Goal: Information Seeking & Learning: Learn about a topic

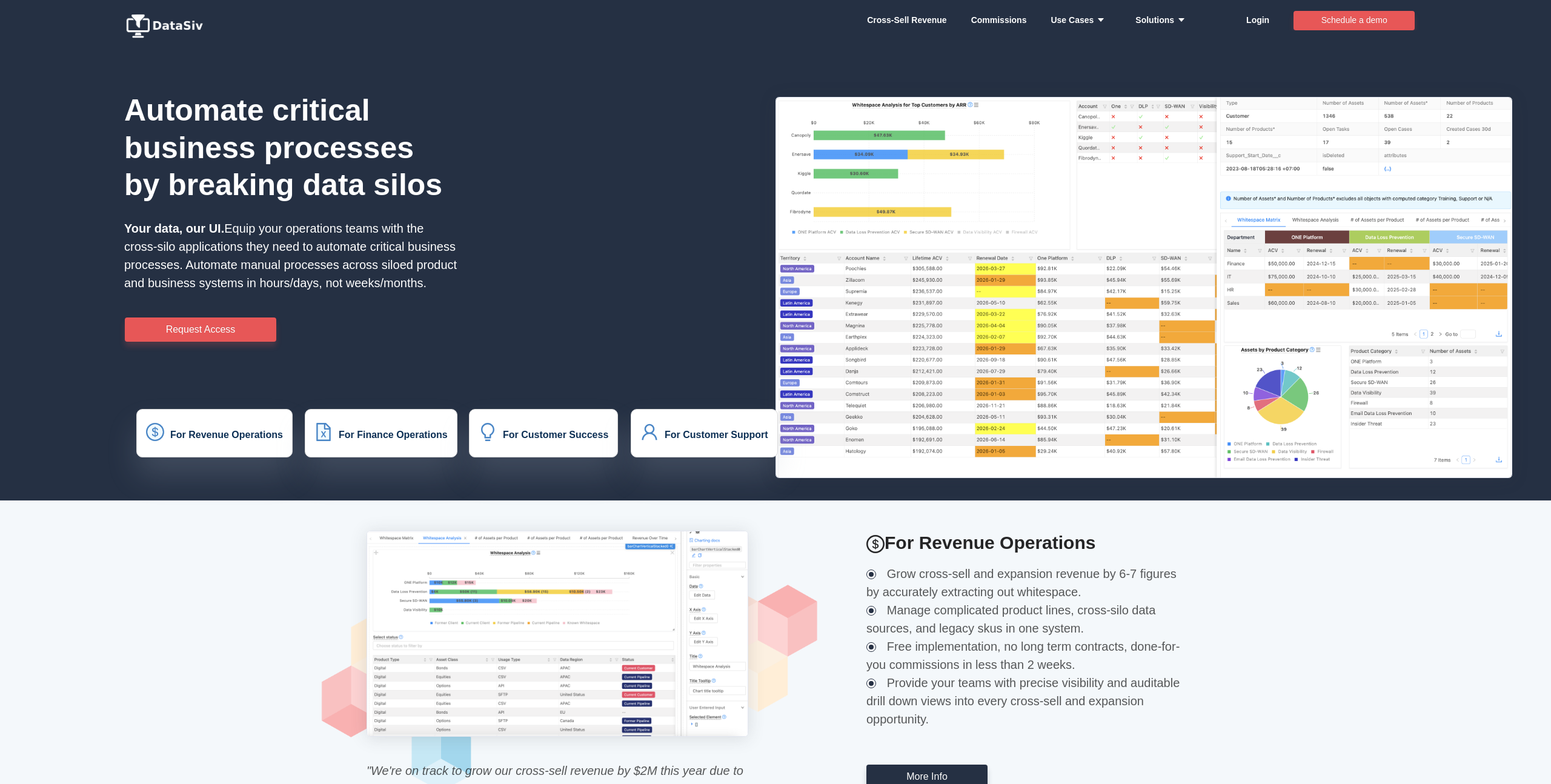
click at [459, 151] on div "Automate critical business processes by breaking data silos Your data, our UI. …" at bounding box center [454, 256] width 909 height 487
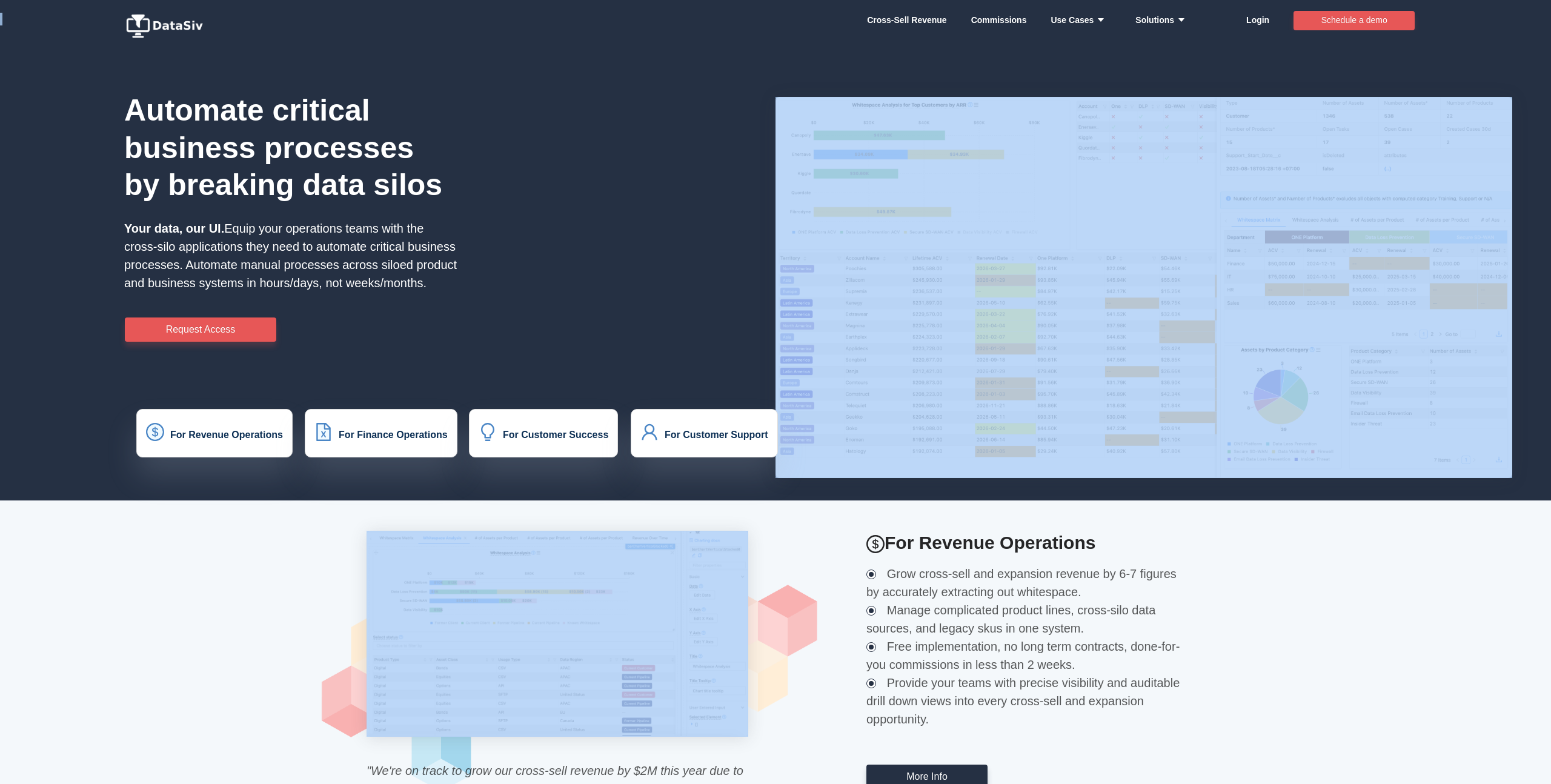
click at [459, 151] on div "Automate critical business processes by breaking data silos Your data, our UI. …" at bounding box center [454, 256] width 909 height 487
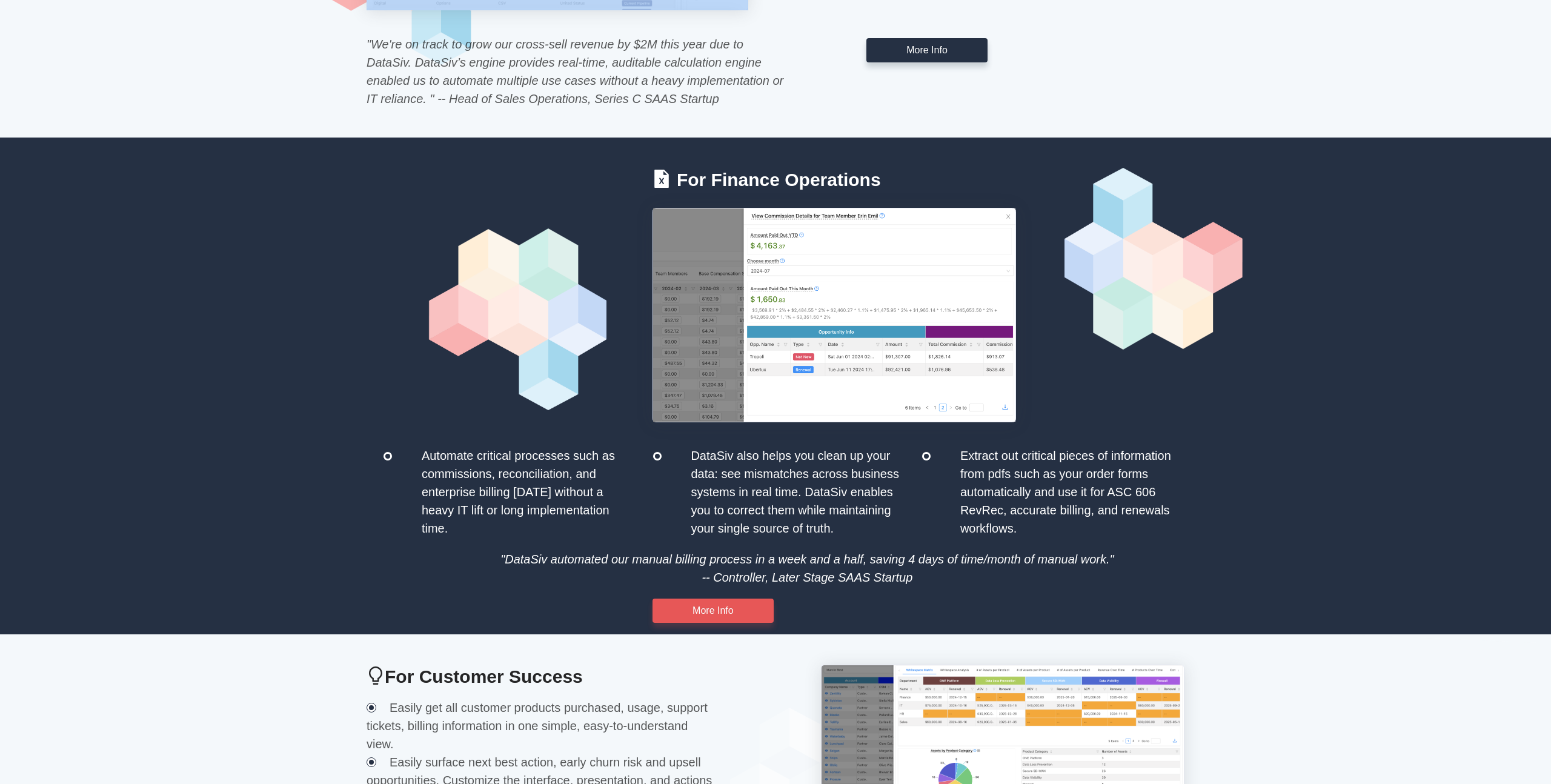
scroll to position [727, 0]
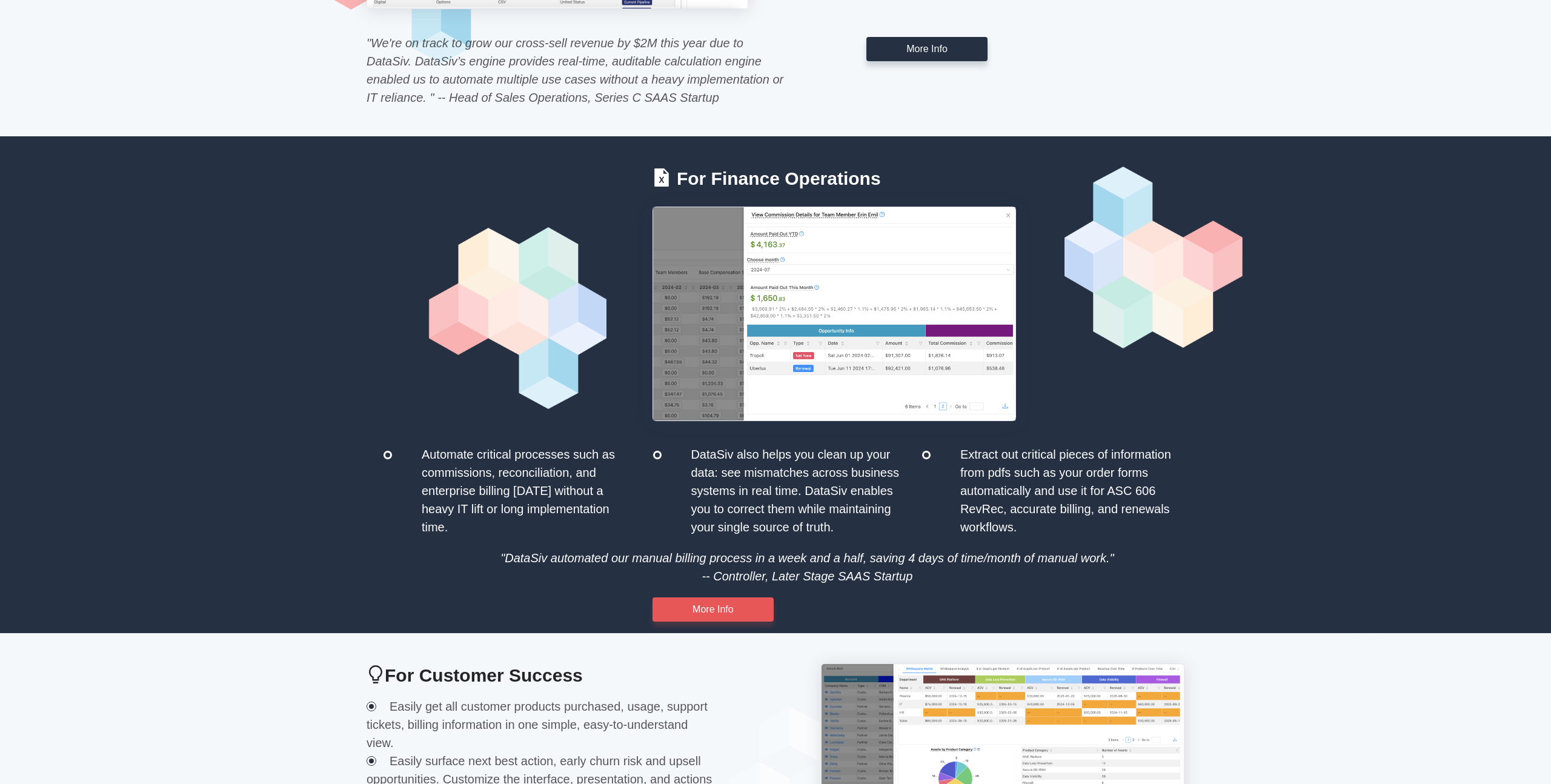
click at [483, 50] on p ""We're on track to grow our cross-sell revenue by $2M this year due to DataSiv.…" at bounding box center [579, 70] width 424 height 73
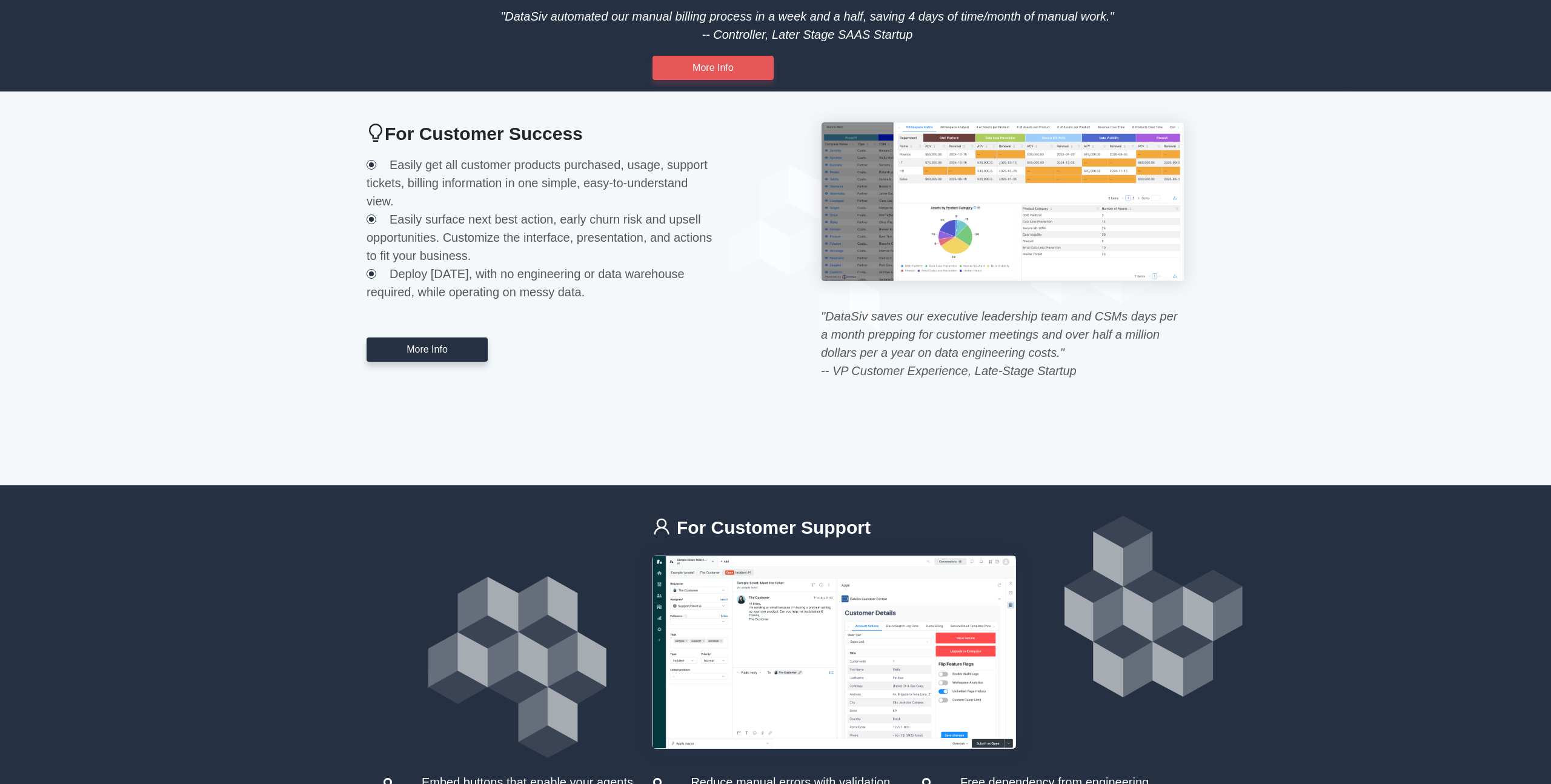
scroll to position [1271, 0]
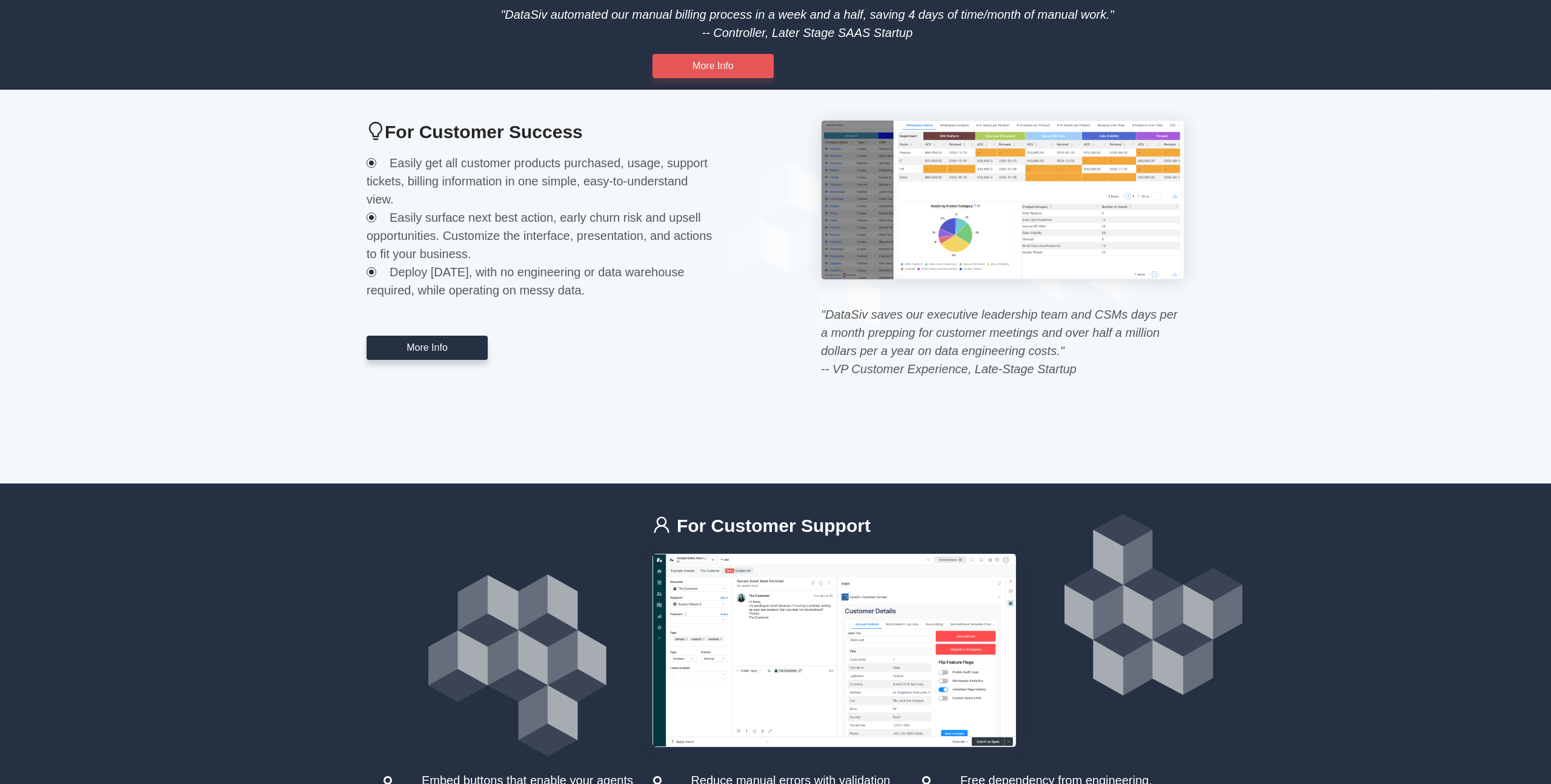
click at [504, 171] on div "Easily get all customer products purchased, usage, support tickets, billing inf…" at bounding box center [540, 181] width 363 height 54
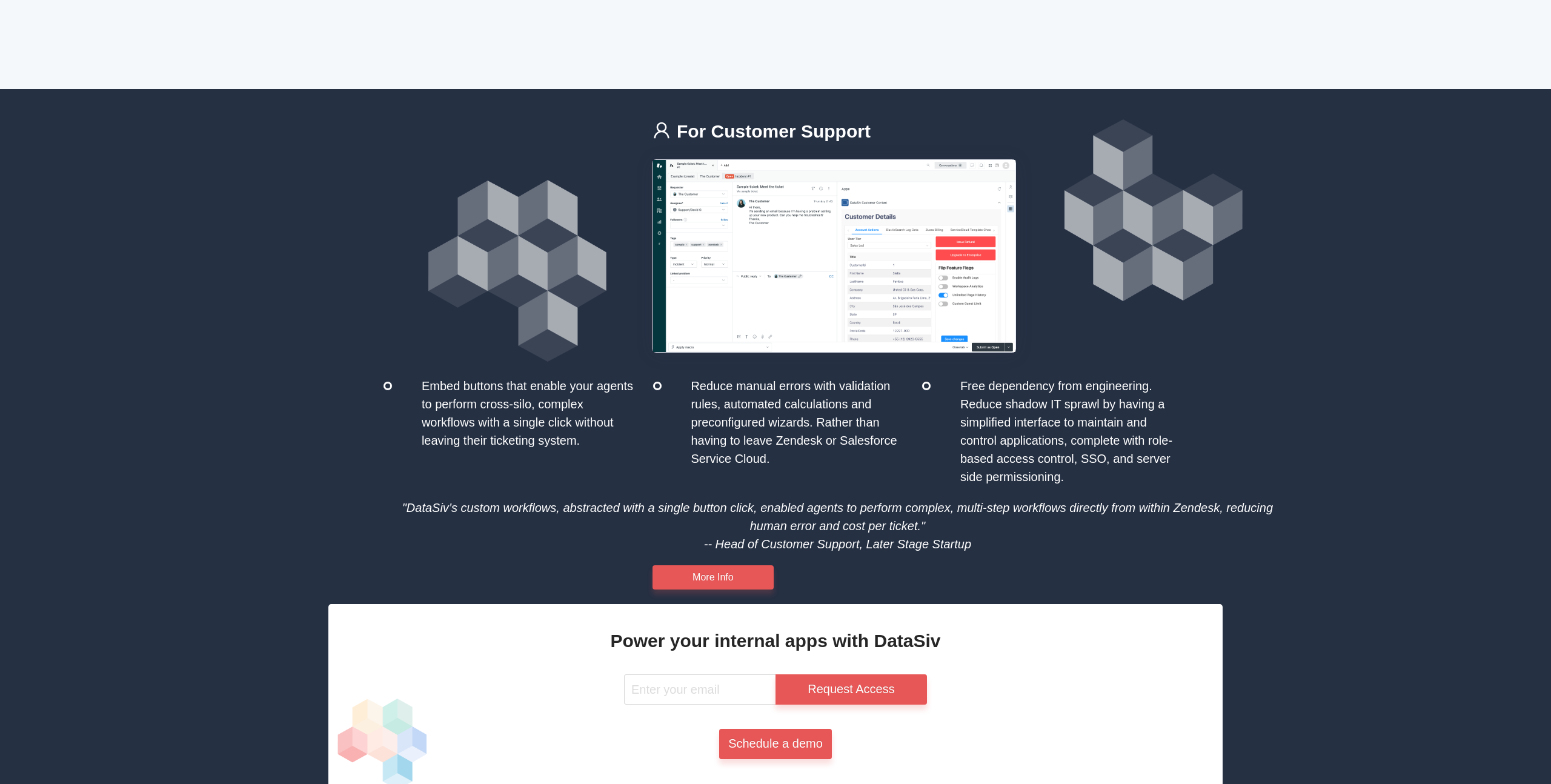
scroll to position [1719, 0]
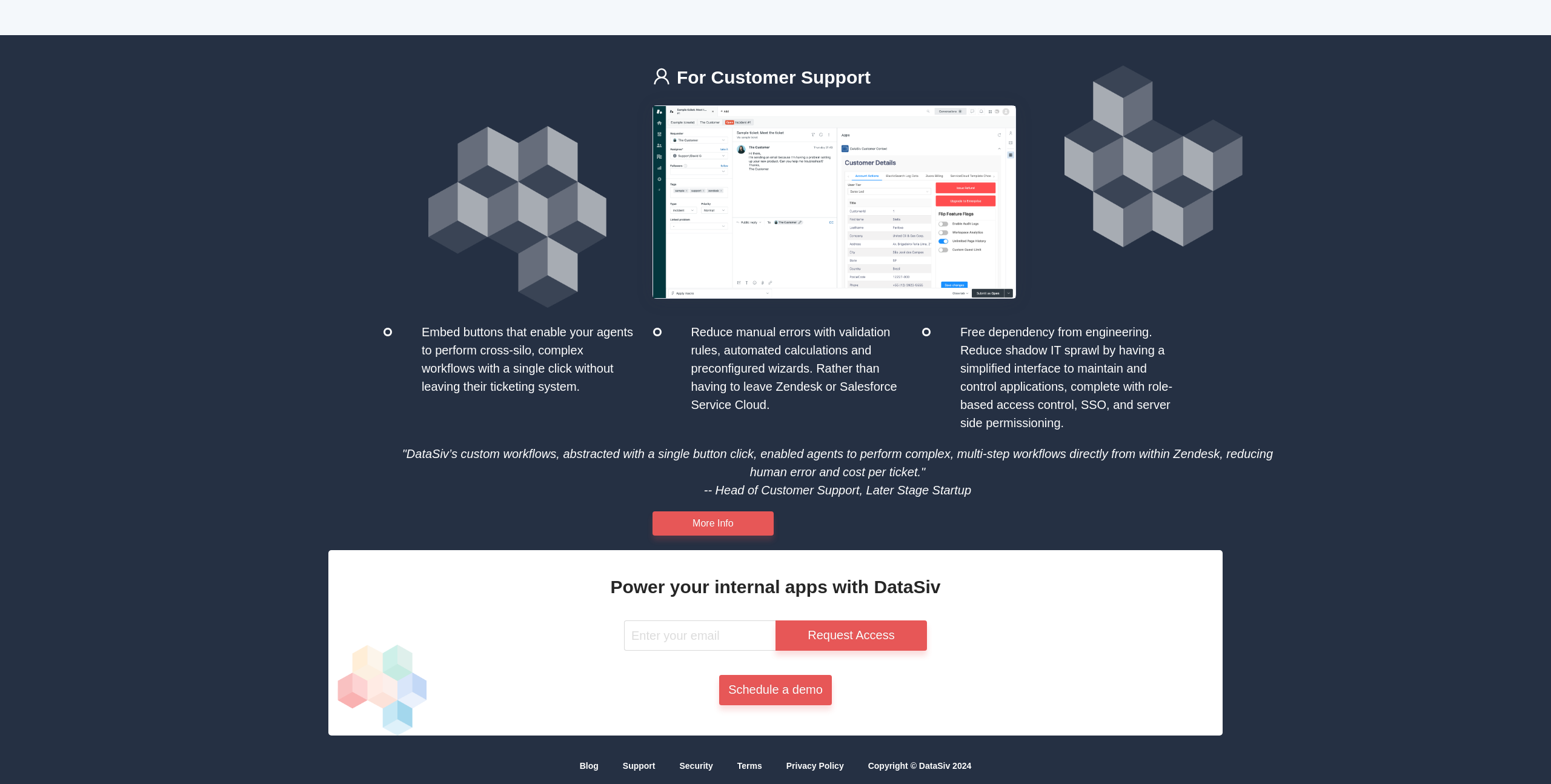
click at [470, 338] on div "Embed buttons that enable your agents to perform cross-silo, complex workflows …" at bounding box center [530, 359] width 231 height 73
click at [720, 358] on div "Reduce manual errors with validation rules, automated calculations and preconfi…" at bounding box center [799, 368] width 231 height 91
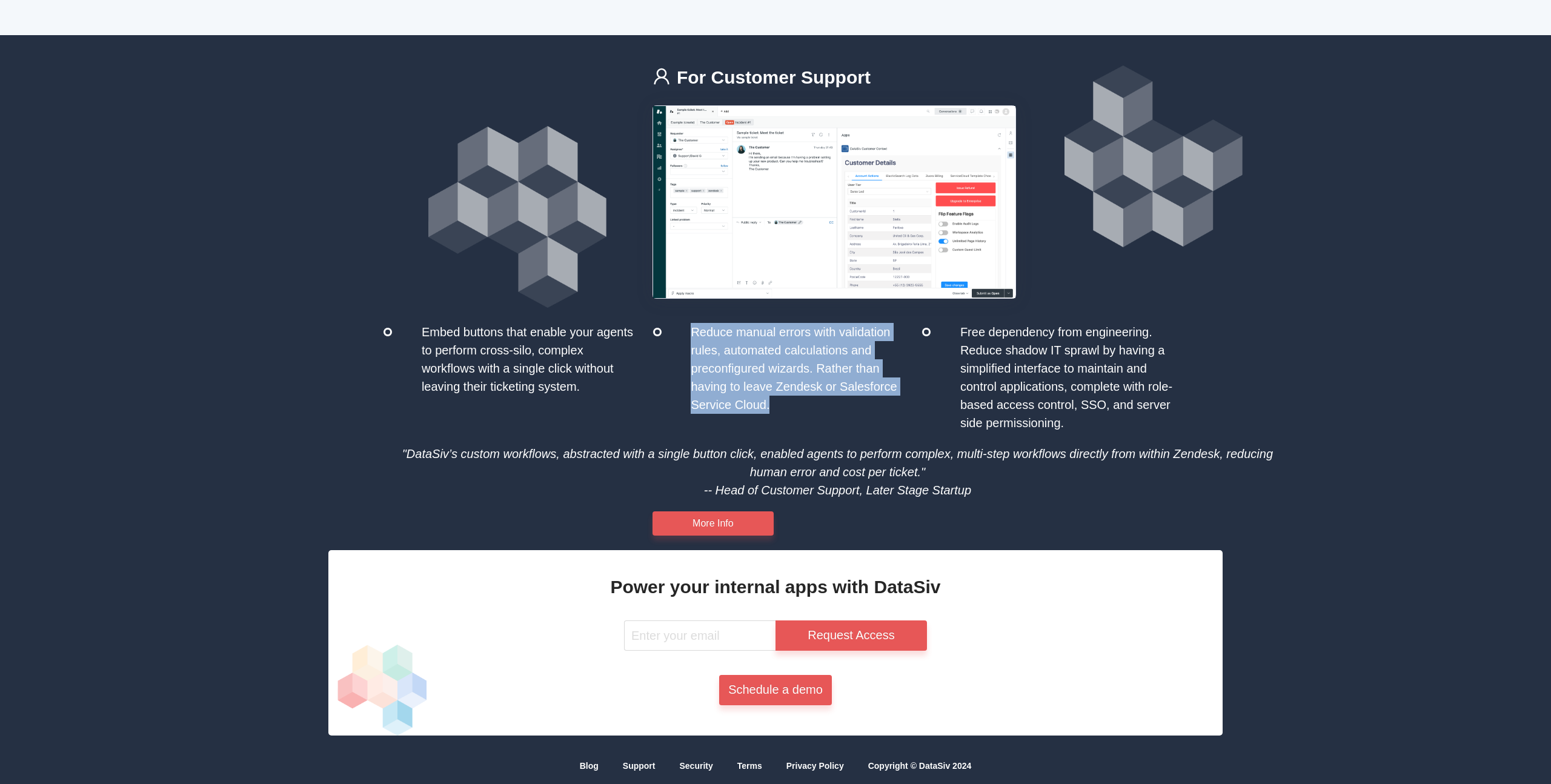
click at [720, 358] on div "Reduce manual errors with validation rules, automated calculations and preconfi…" at bounding box center [799, 368] width 231 height 91
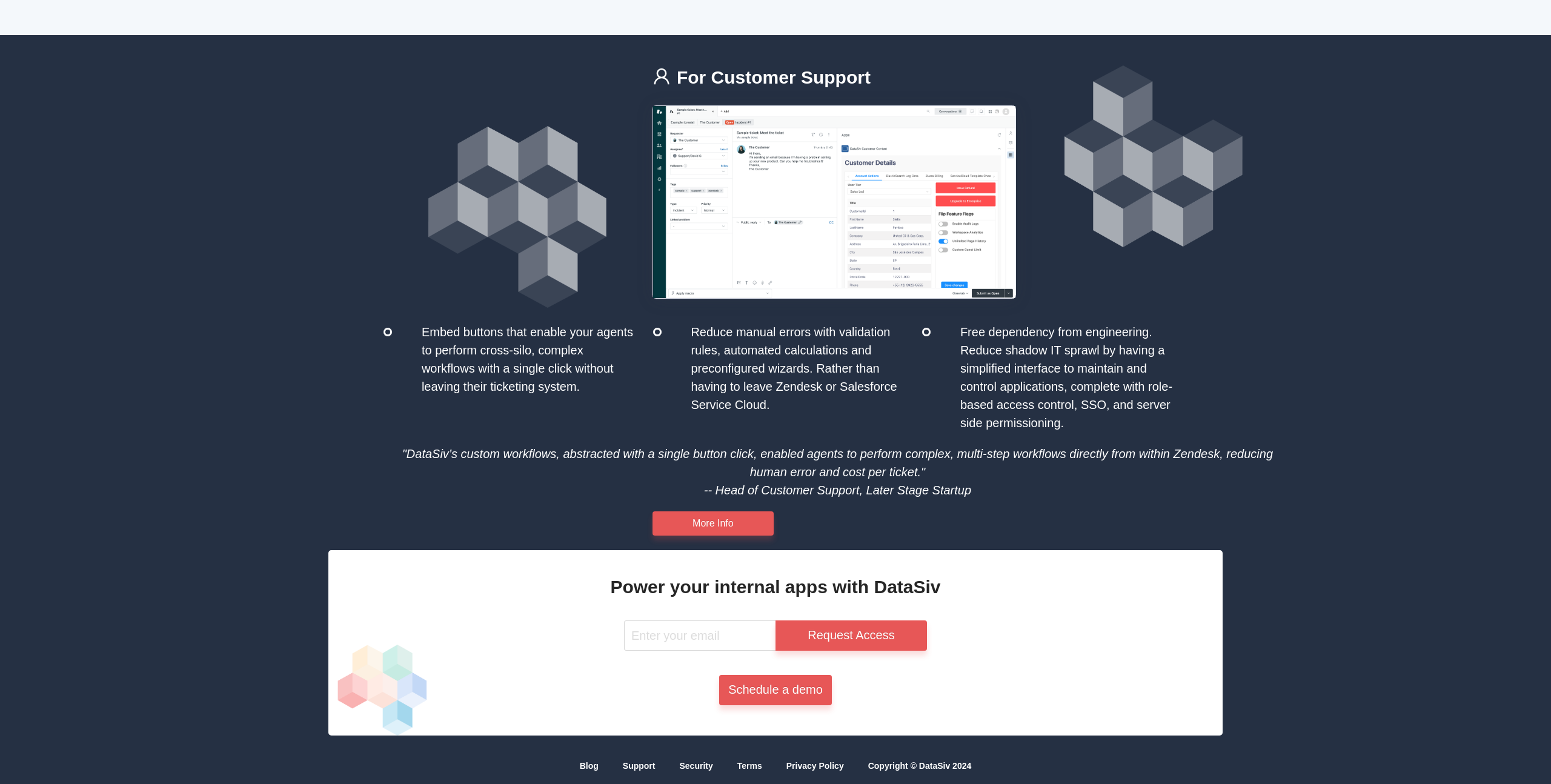
click at [1086, 351] on span "Free dependency from engineering. Reduce shadow IT sprawl by having a simplifie…" at bounding box center [1067, 377] width 212 height 104
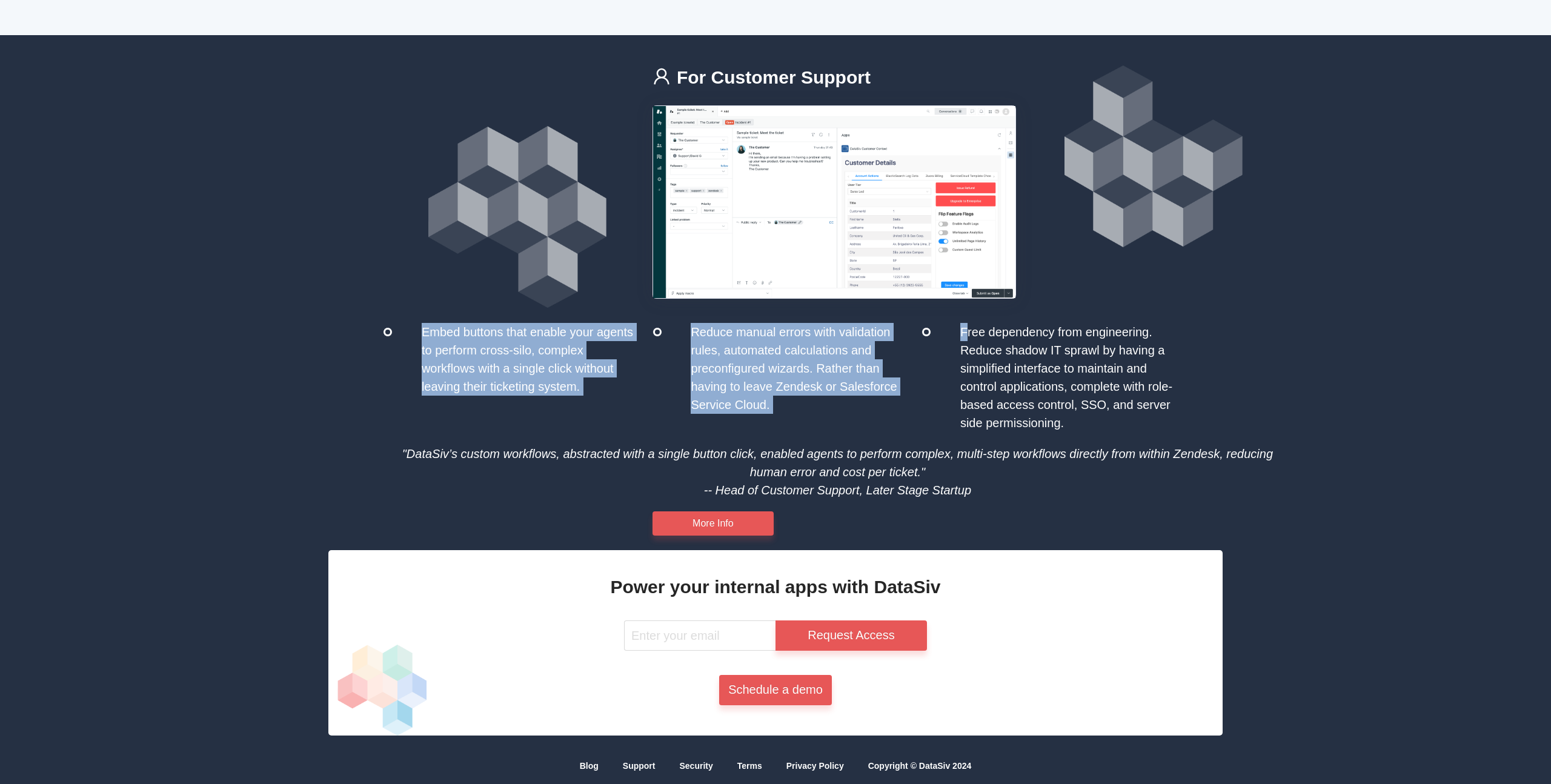
click at [1086, 351] on span "Free dependency from engineering. Reduce shadow IT sprawl by having a simplifie…" at bounding box center [1067, 377] width 212 height 104
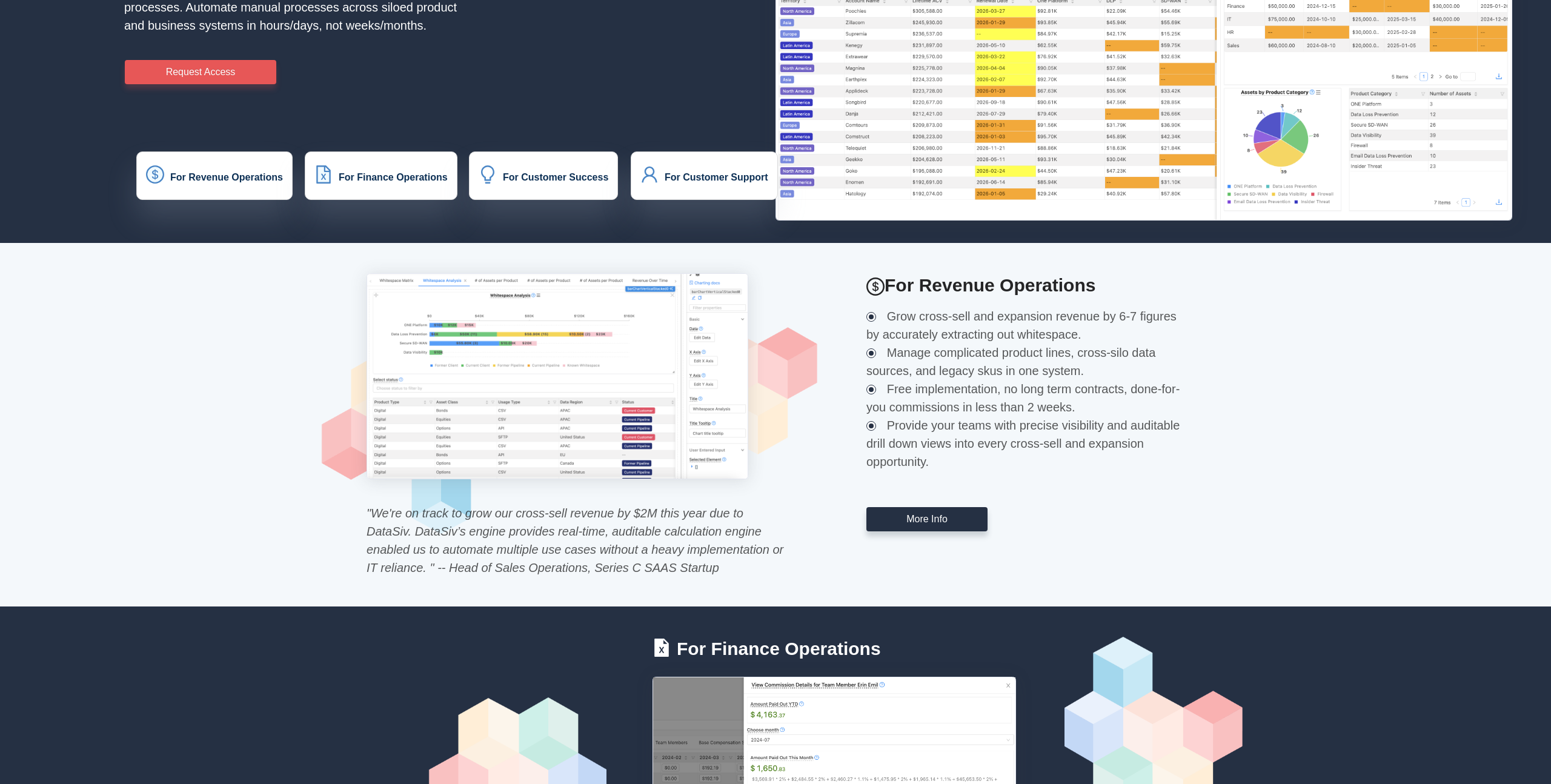
scroll to position [254, 0]
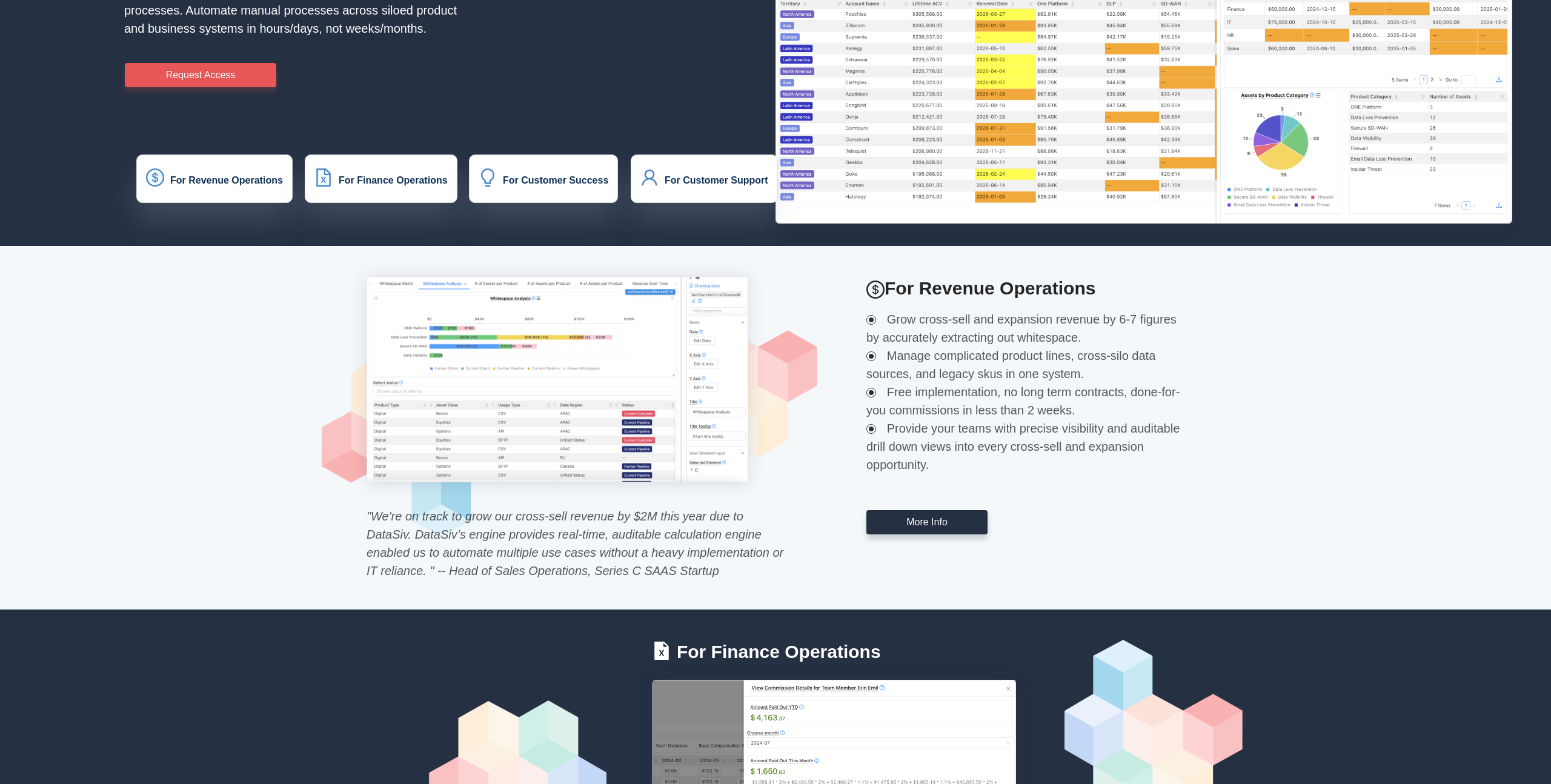
click at [893, 321] on span "Grow cross-sell and expansion revenue by 6-7 figures by accurately extracting o…" at bounding box center [1022, 328] width 310 height 32
click at [896, 348] on div "Manage complicated product lines, cross-silo data sources, and legacy skus in o…" at bounding box center [1025, 365] width 333 height 36
click at [896, 349] on span "Manage complicated product lines, cross-silo data sources, and legacy skus in o…" at bounding box center [1011, 365] width 289 height 32
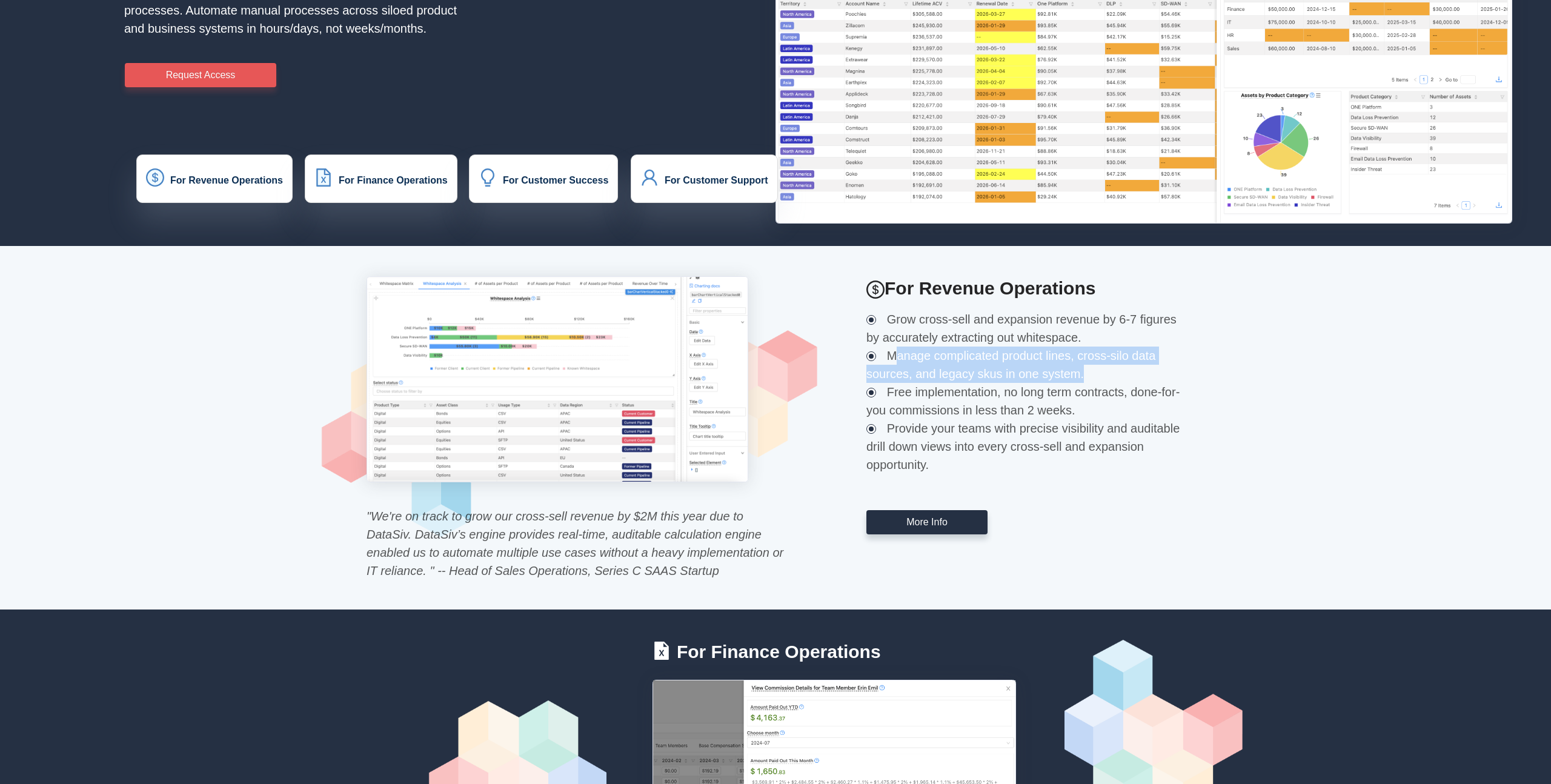
click at [896, 349] on span "Manage complicated product lines, cross-silo data sources, and legacy skus in o…" at bounding box center [1011, 365] width 289 height 32
click at [911, 419] on div "Provide your teams with precise visibility and auditable drill down views into …" at bounding box center [1025, 446] width 333 height 54
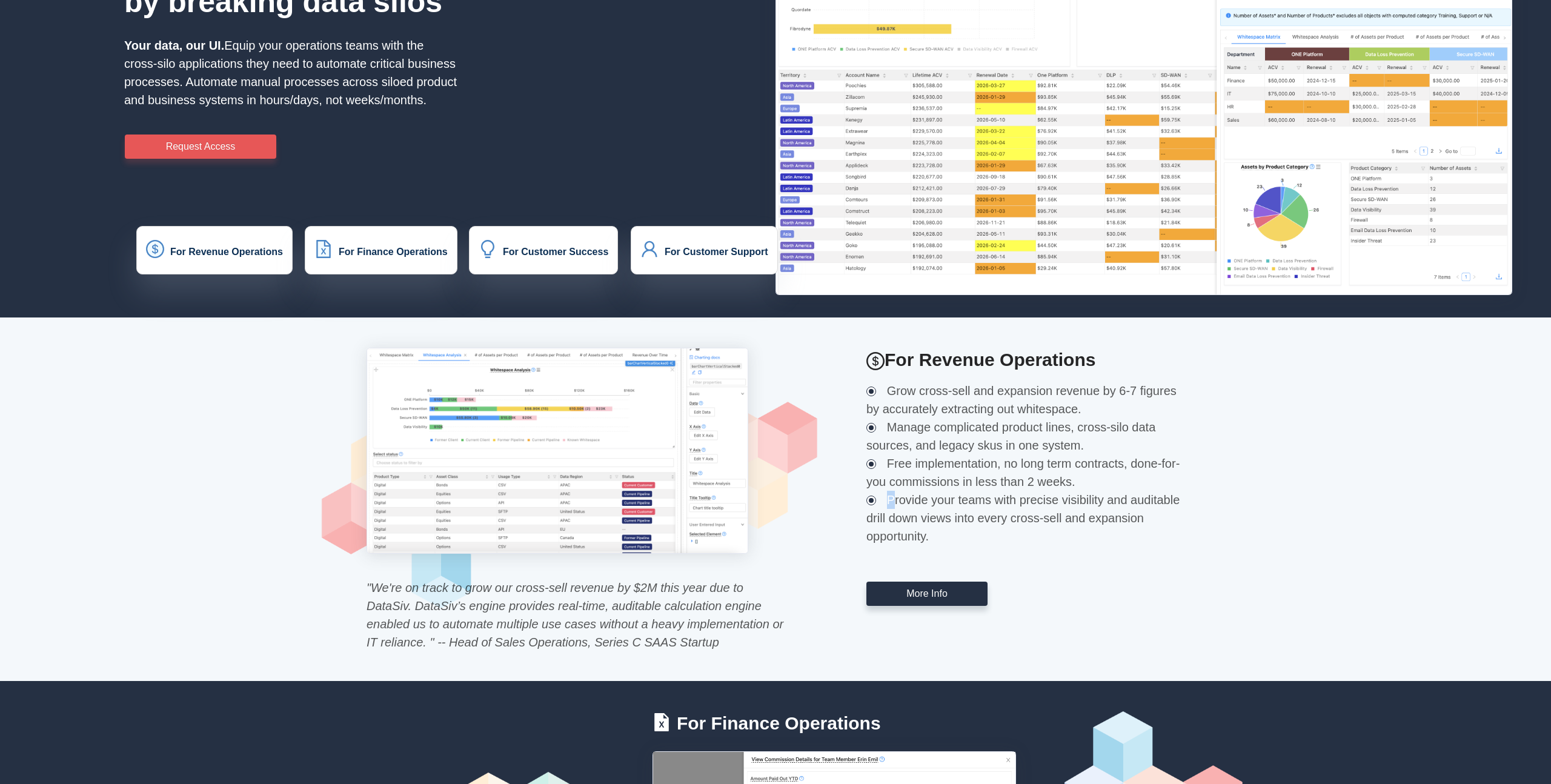
scroll to position [0, 0]
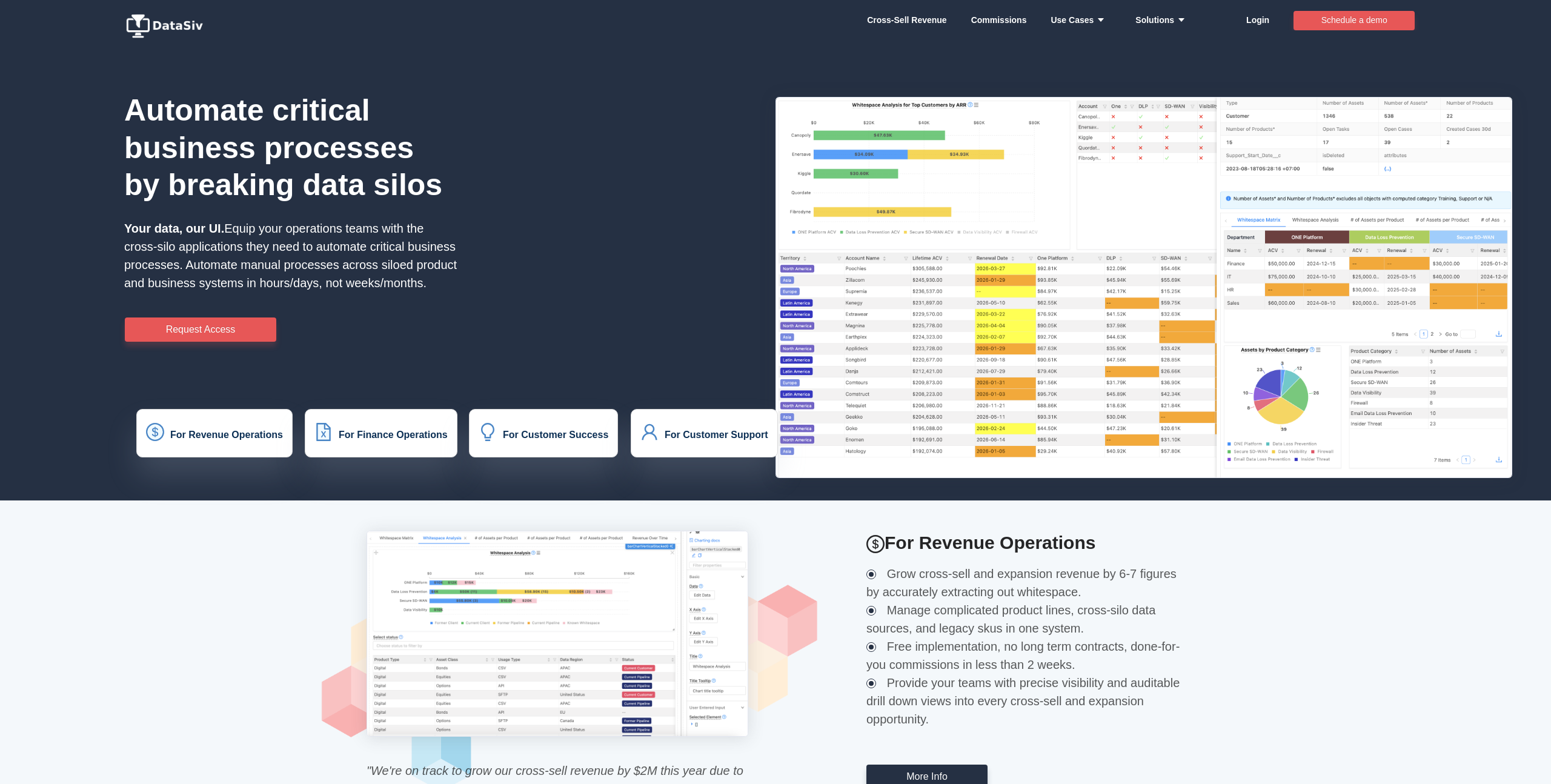
click at [473, 203] on div "Automate critical business processes by breaking data silos Your data, our UI. …" at bounding box center [454, 256] width 909 height 487
click at [930, 12] on link "Cross-Sell Revenue" at bounding box center [907, 20] width 80 height 36
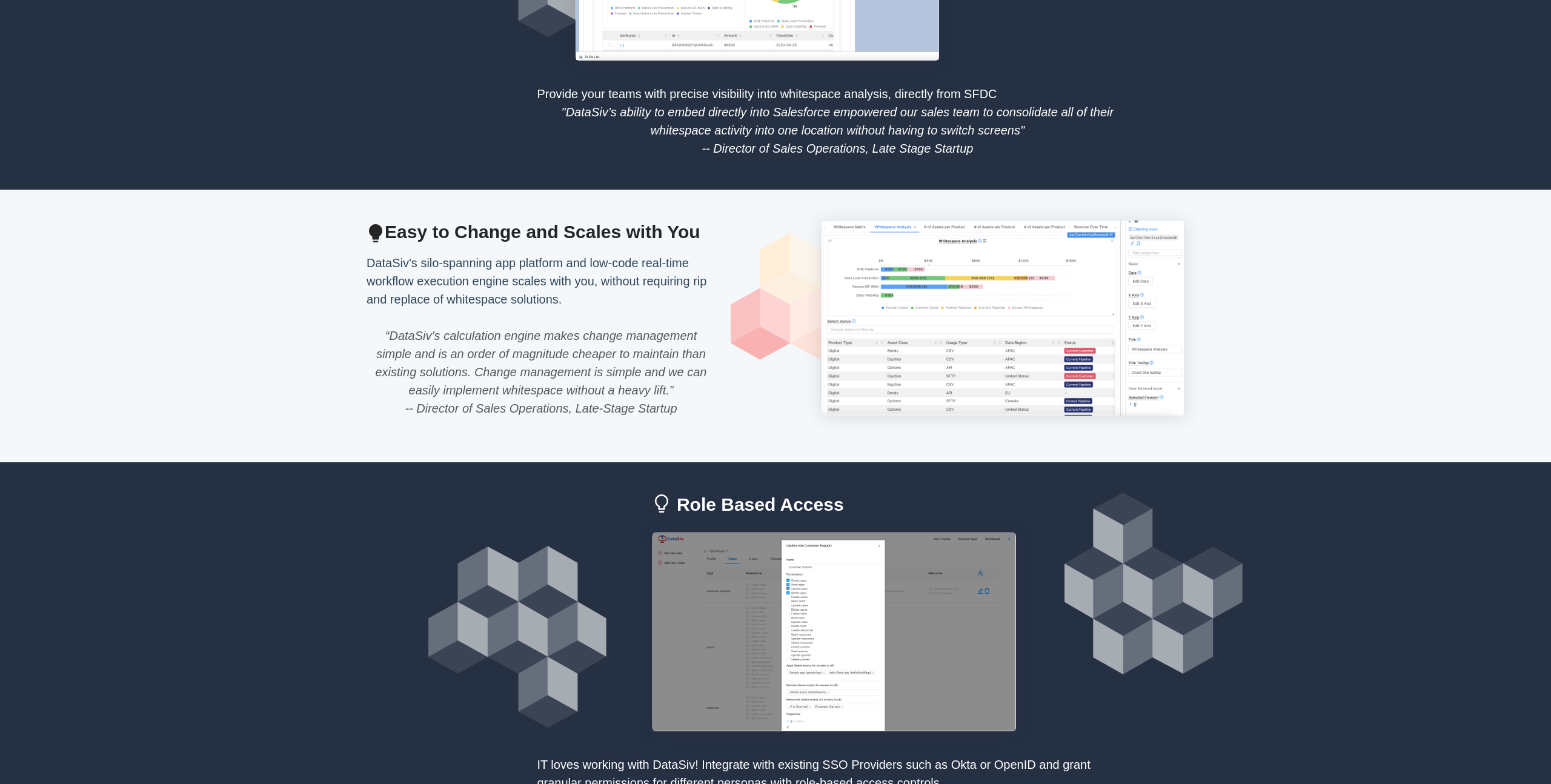
scroll to position [1061, 0]
click at [622, 274] on div "DataSiv's silo-spanning app platform and low-code real-time workflow execution …" at bounding box center [540, 281] width 363 height 54
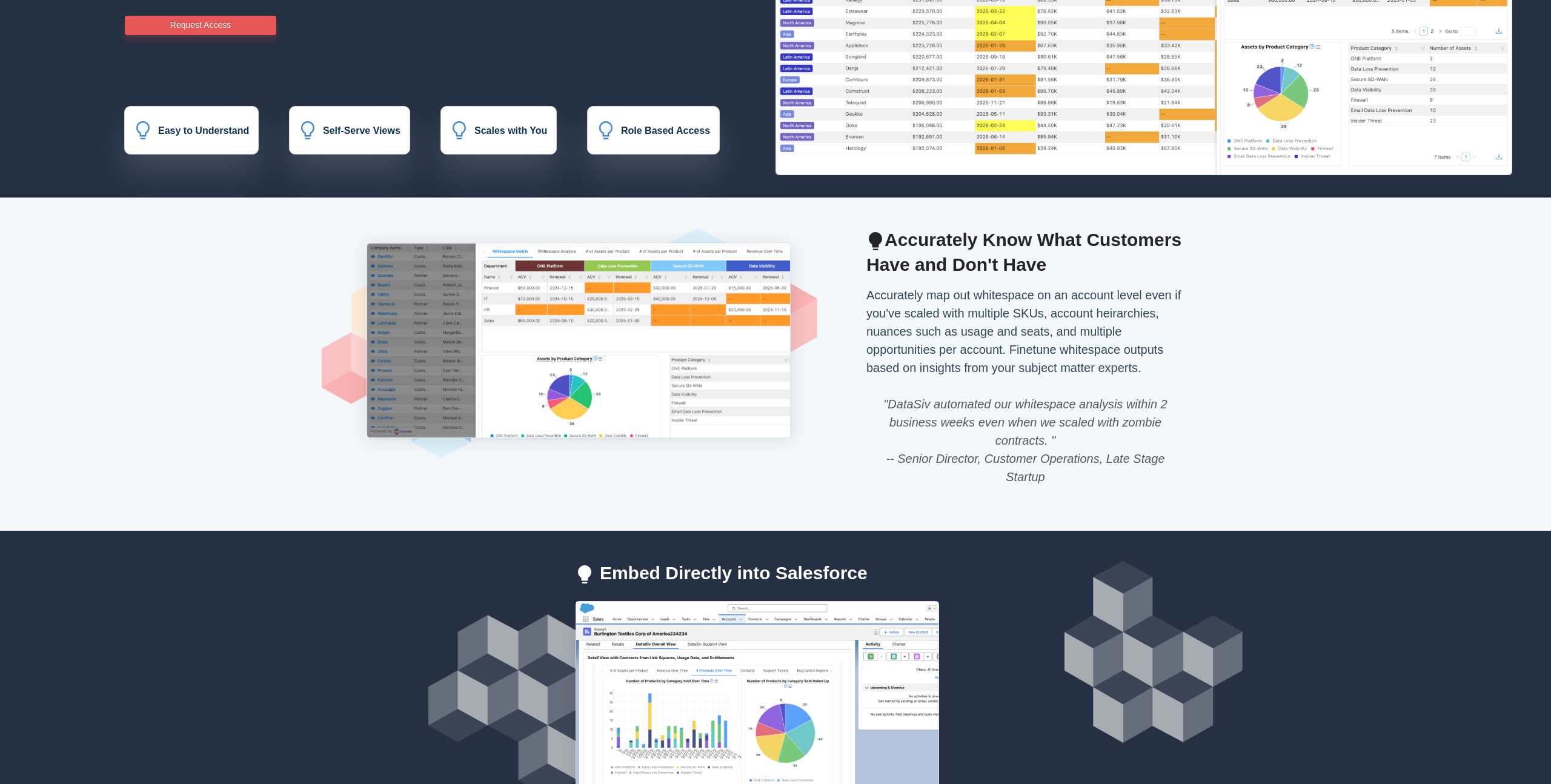
scroll to position [0, 0]
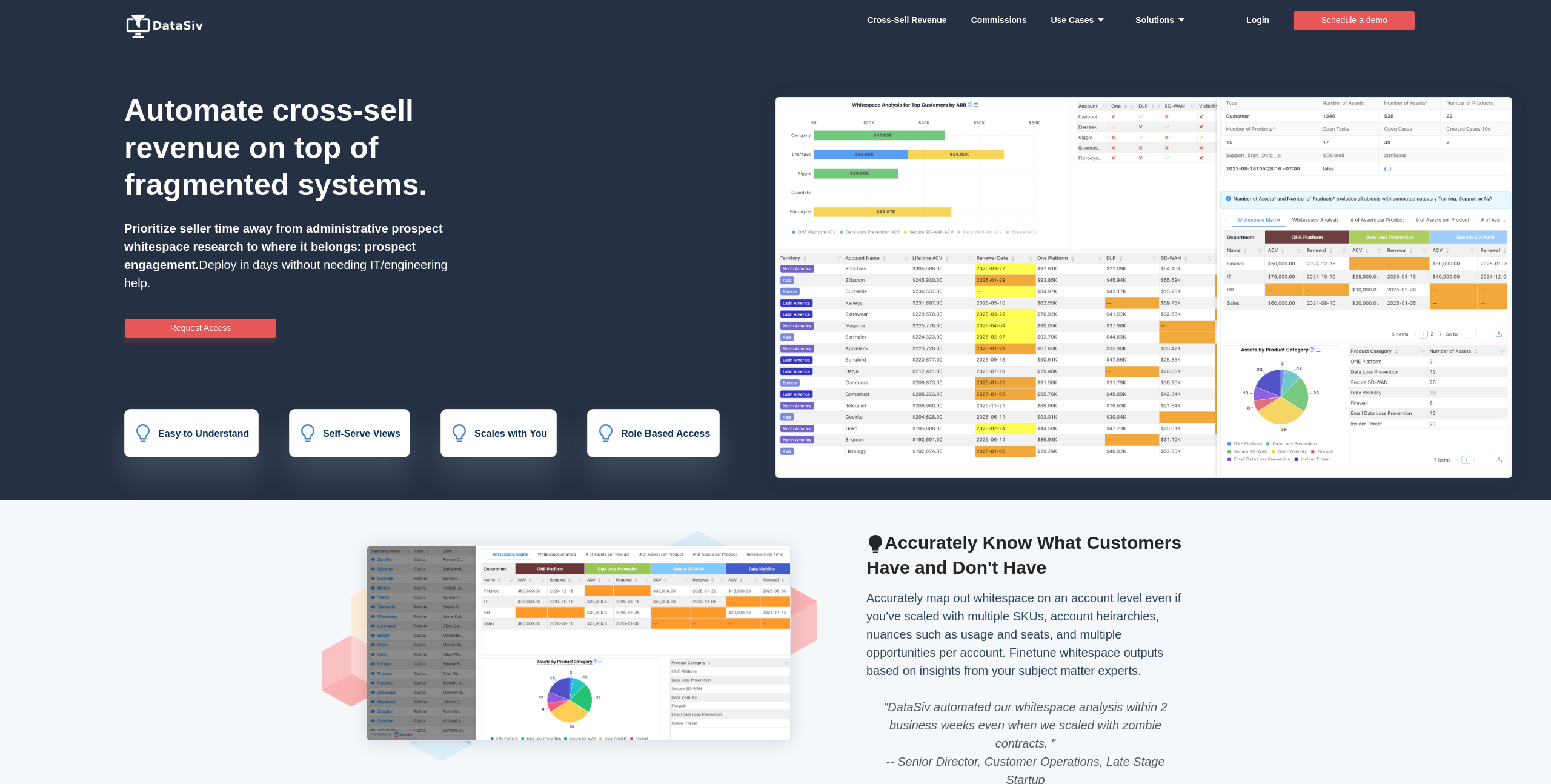
click at [164, 31] on img at bounding box center [166, 26] width 85 height 24
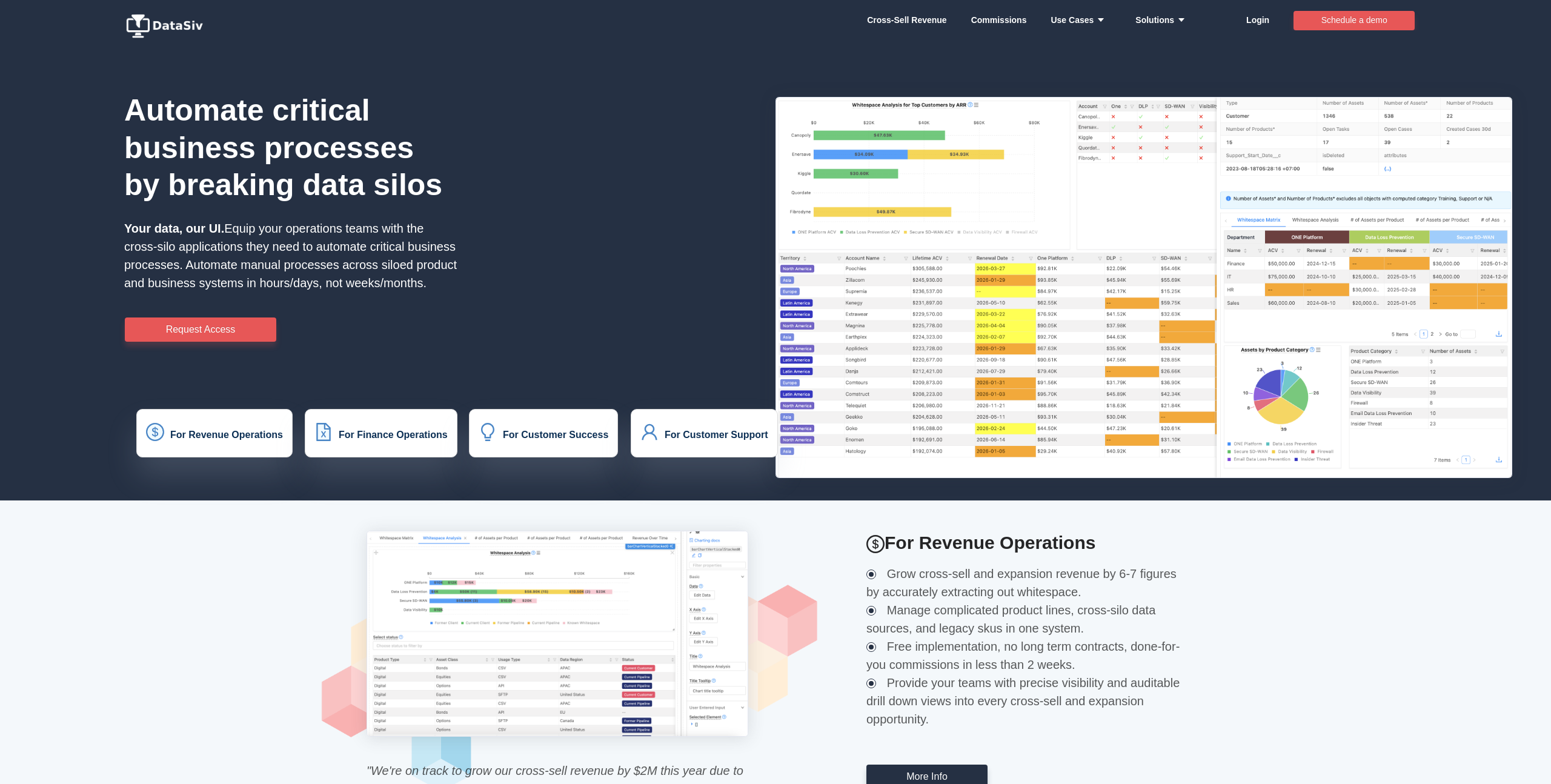
click at [241, 129] on h1 "Automate critical business processes by breaking data silos" at bounding box center [291, 148] width 334 height 112
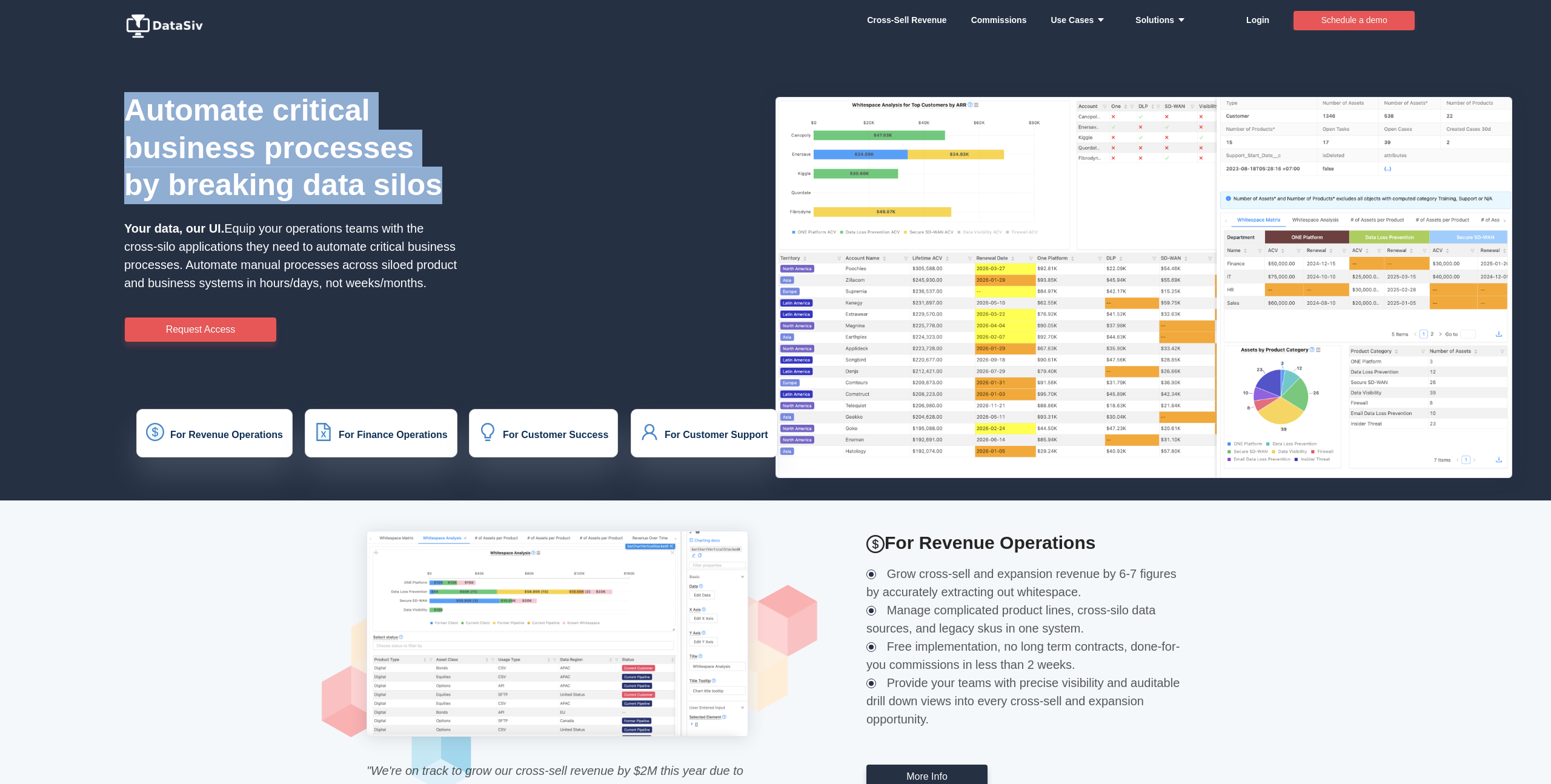
click at [241, 129] on h1 "Automate critical business processes by breaking data silos" at bounding box center [291, 148] width 334 height 112
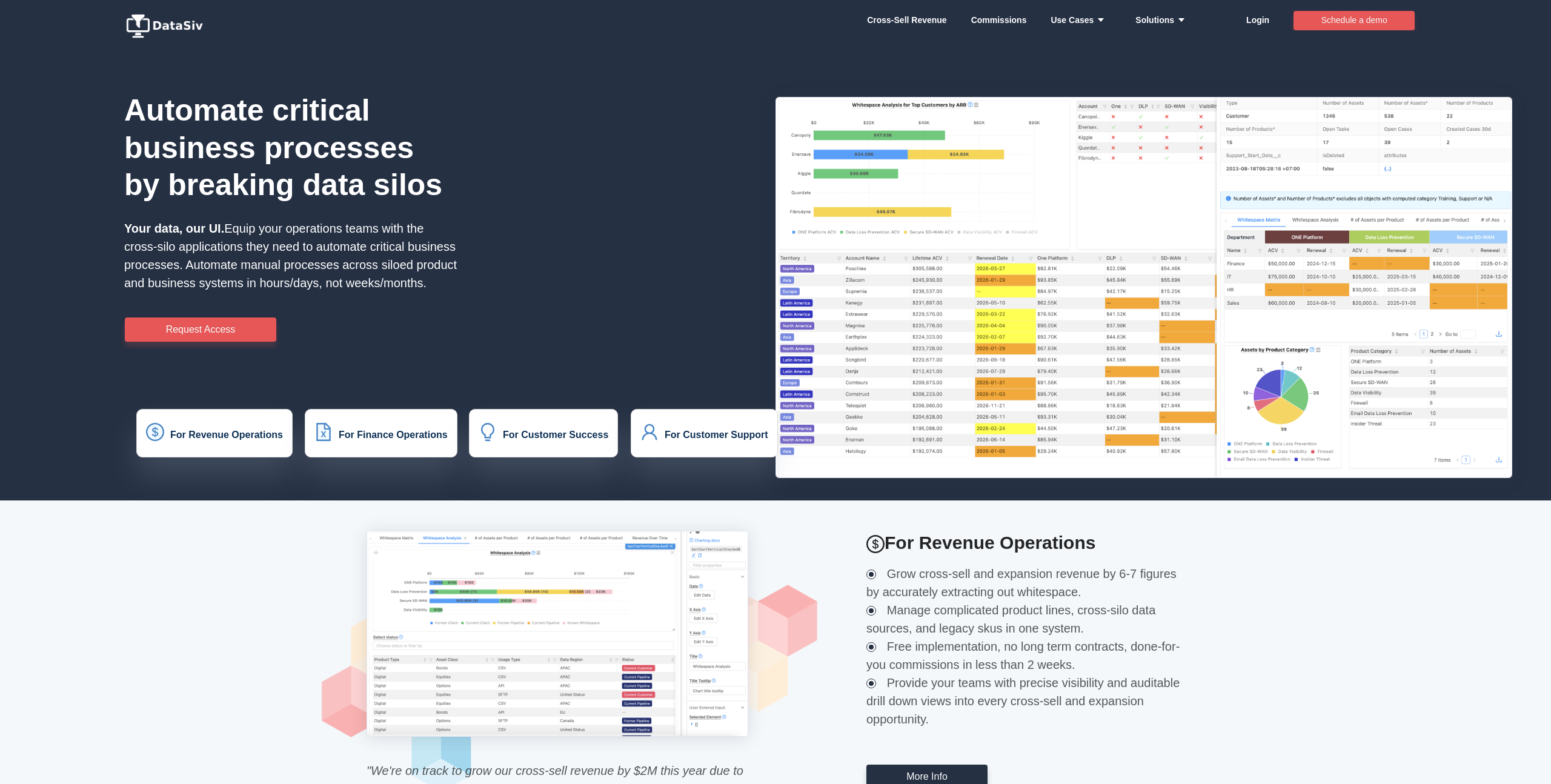
click at [347, 233] on span "Your data, our UI. Equip your operations teams with the cross-silo applications…" at bounding box center [291, 256] width 333 height 68
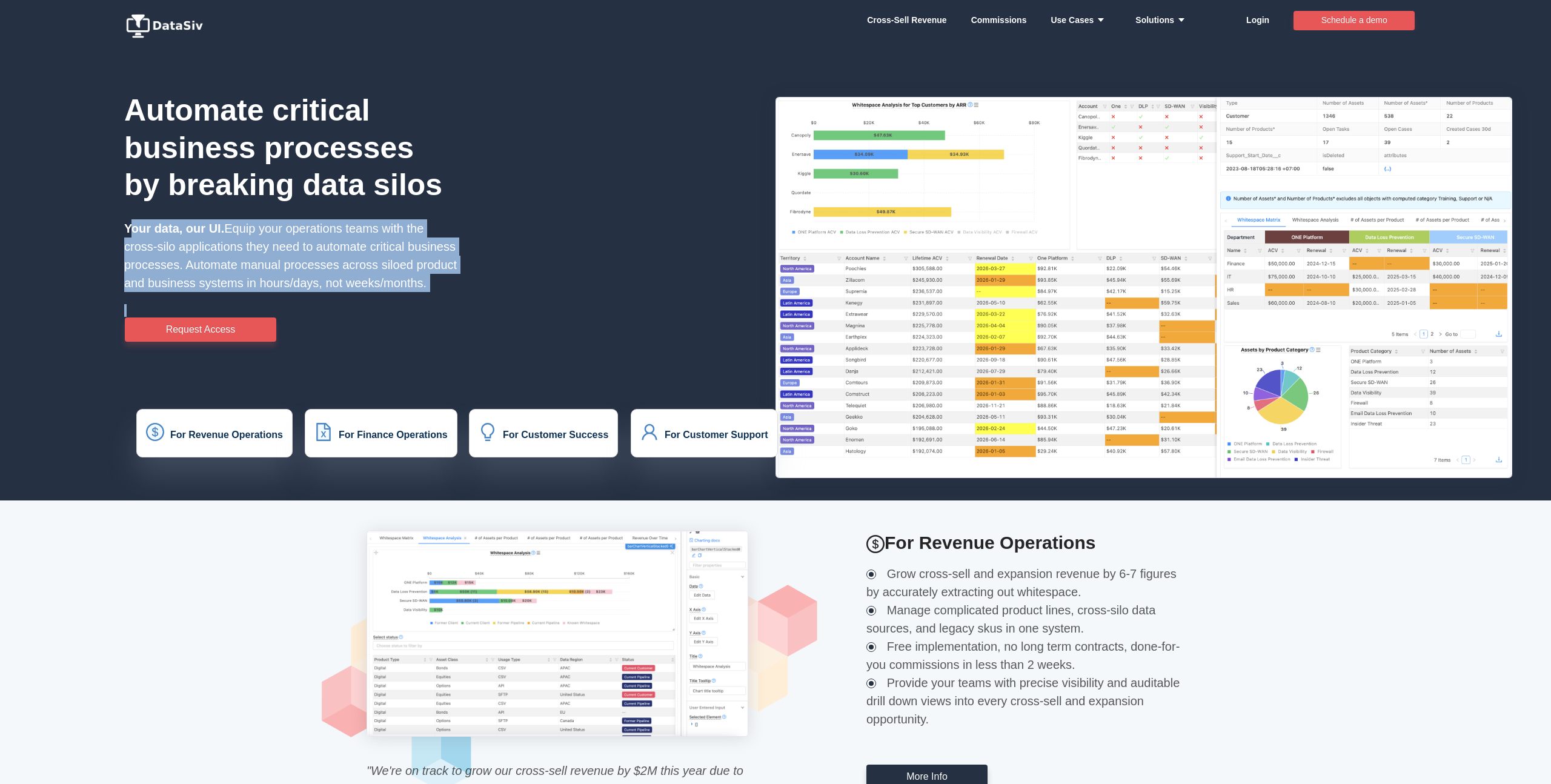
click at [347, 233] on span "Your data, our UI. Equip your operations teams with the cross-silo applications…" at bounding box center [291, 256] width 333 height 68
click at [384, 227] on span "Your data, our UI. Equip your operations teams with the cross-silo applications…" at bounding box center [291, 256] width 333 height 68
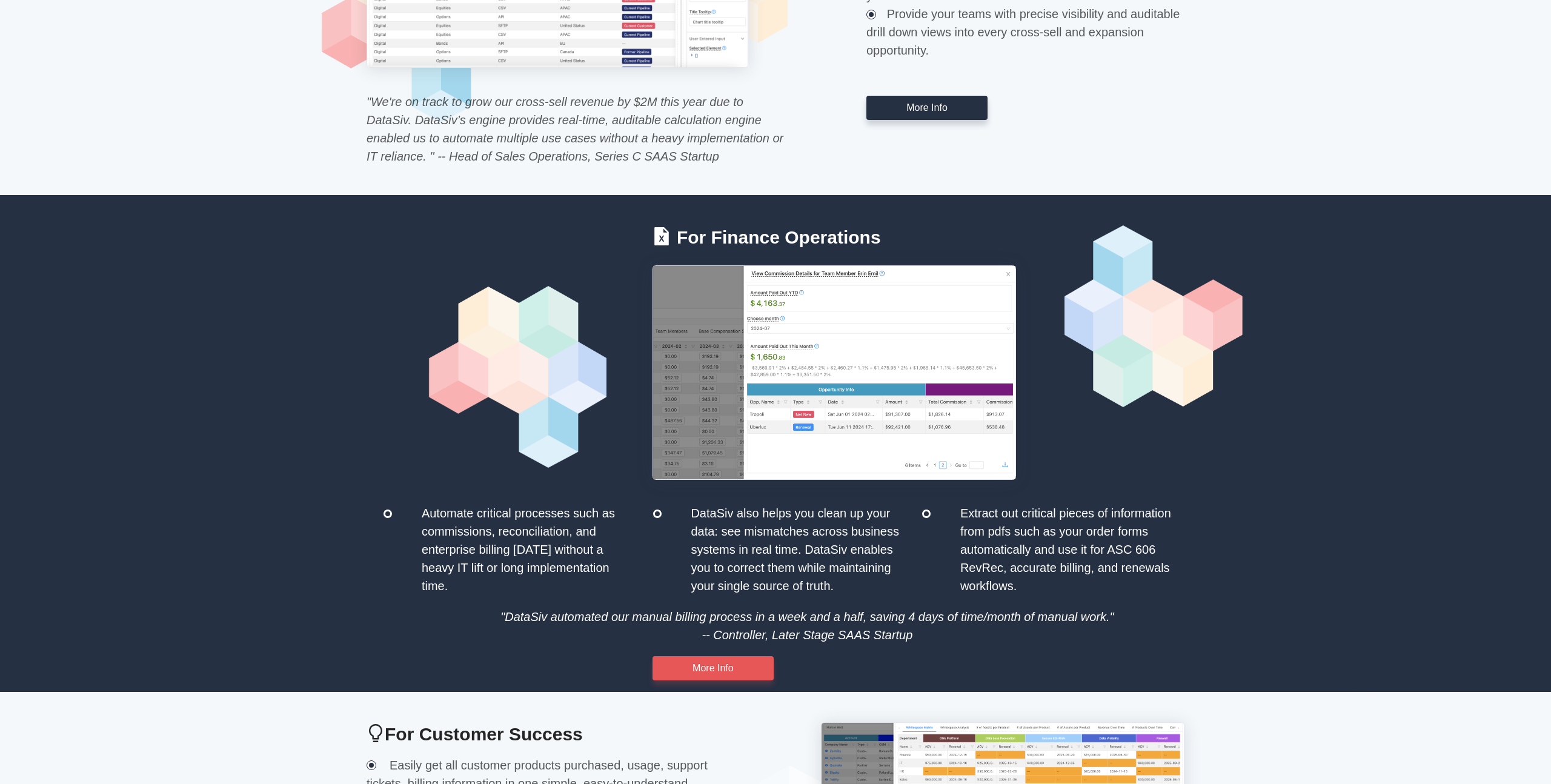
scroll to position [669, 0]
click at [627, 525] on div "Automate critical processes such as commissions, reconciliation, and enterprise…" at bounding box center [530, 549] width 231 height 91
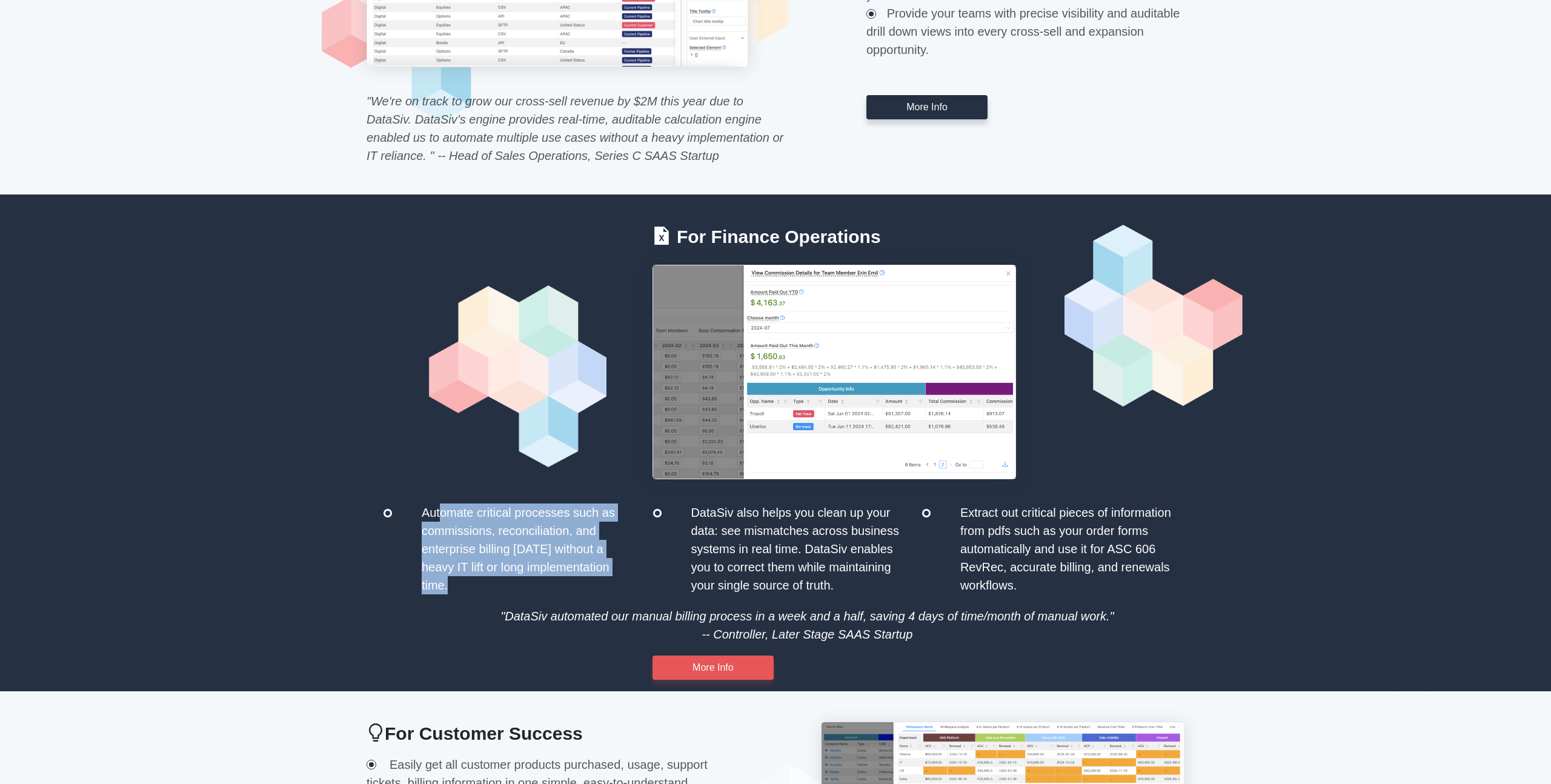
click at [627, 525] on div "Automate critical processes such as commissions, reconciliation, and enterprise…" at bounding box center [530, 549] width 231 height 91
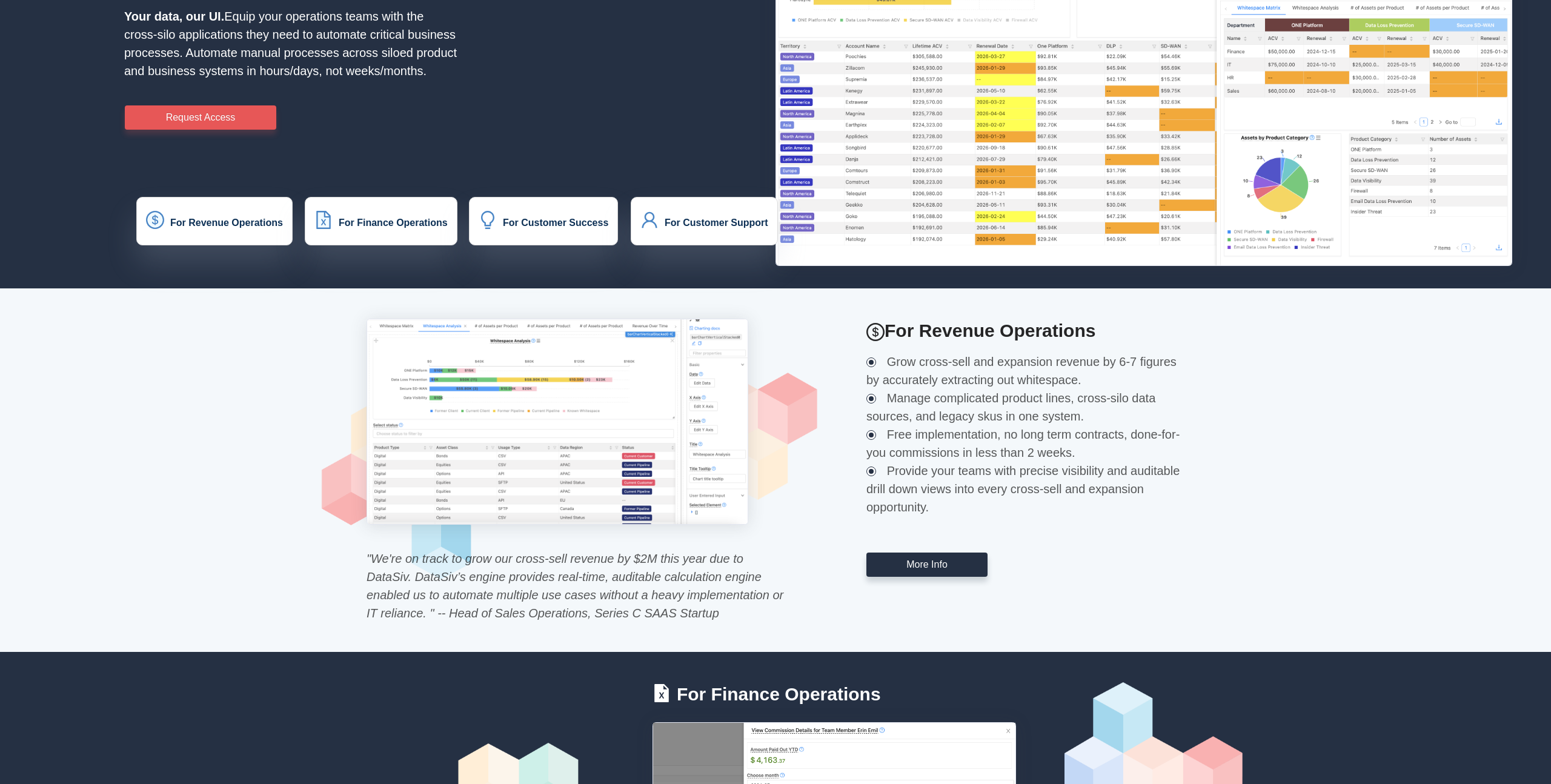
scroll to position [0, 0]
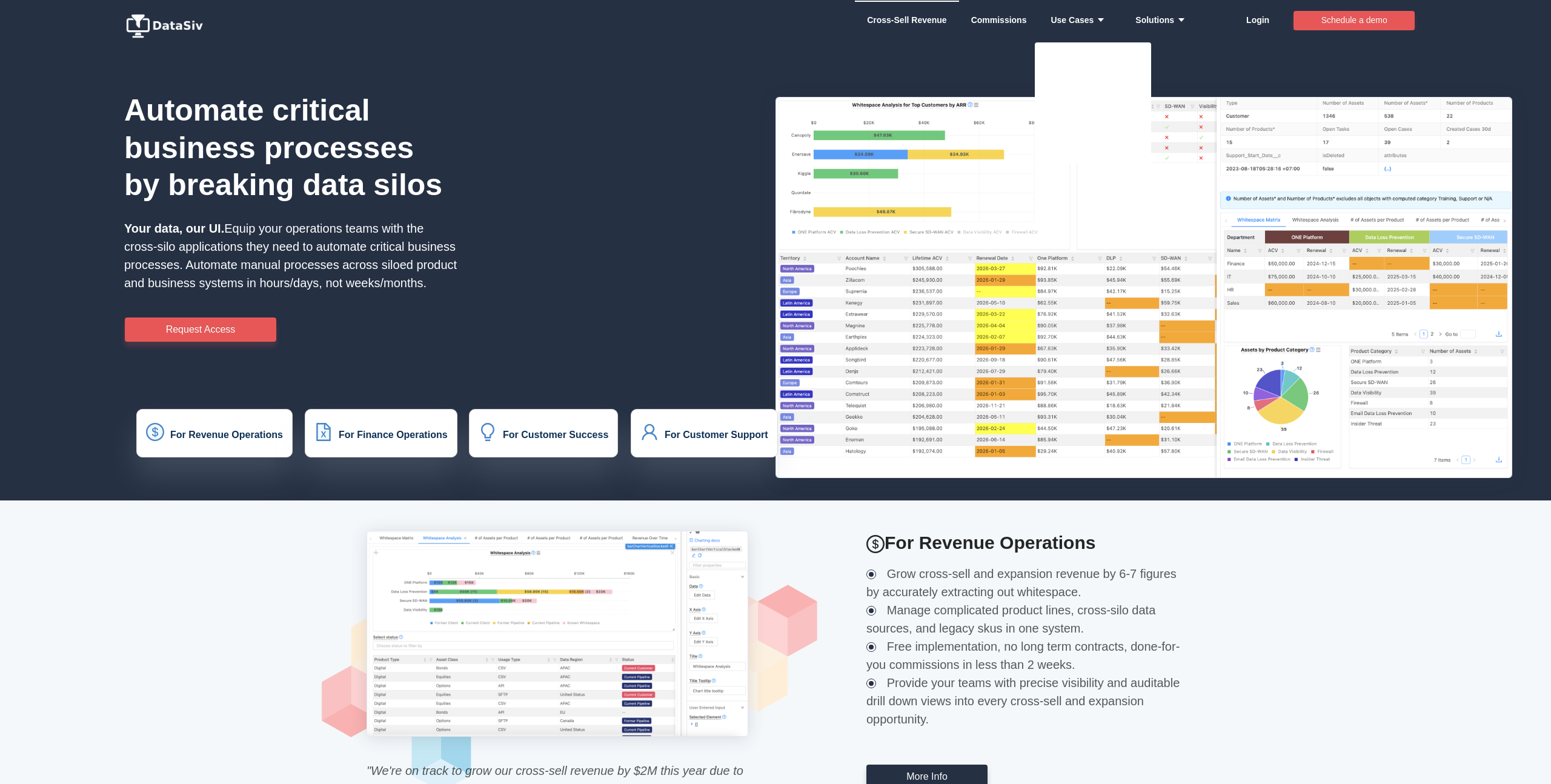
click at [943, 21] on link "Cross-Sell Revenue" at bounding box center [907, 20] width 80 height 36
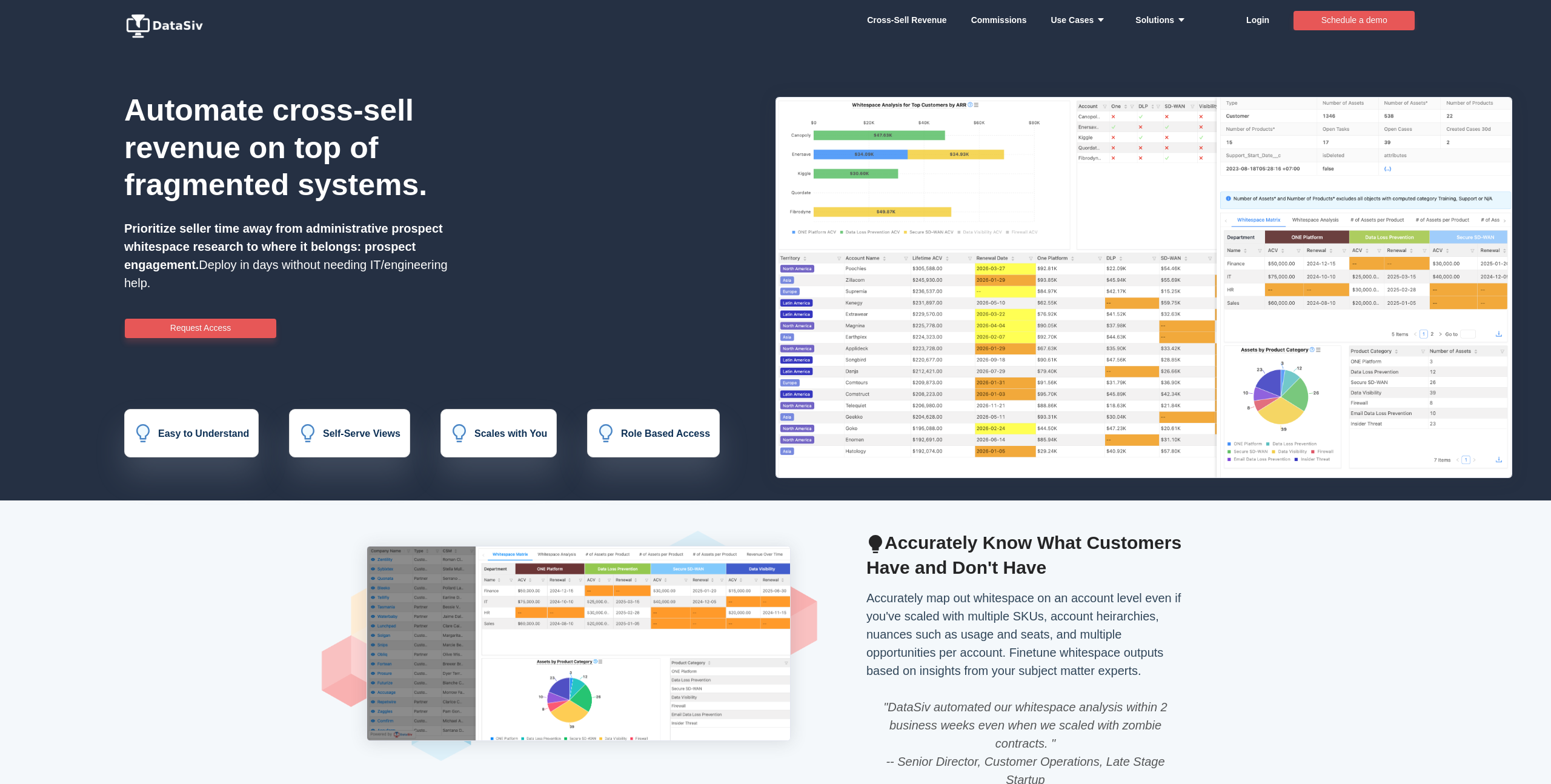
click at [413, 242] on p "Prioritize seller time away from administrative prospect whitespace research to…" at bounding box center [291, 256] width 334 height 73
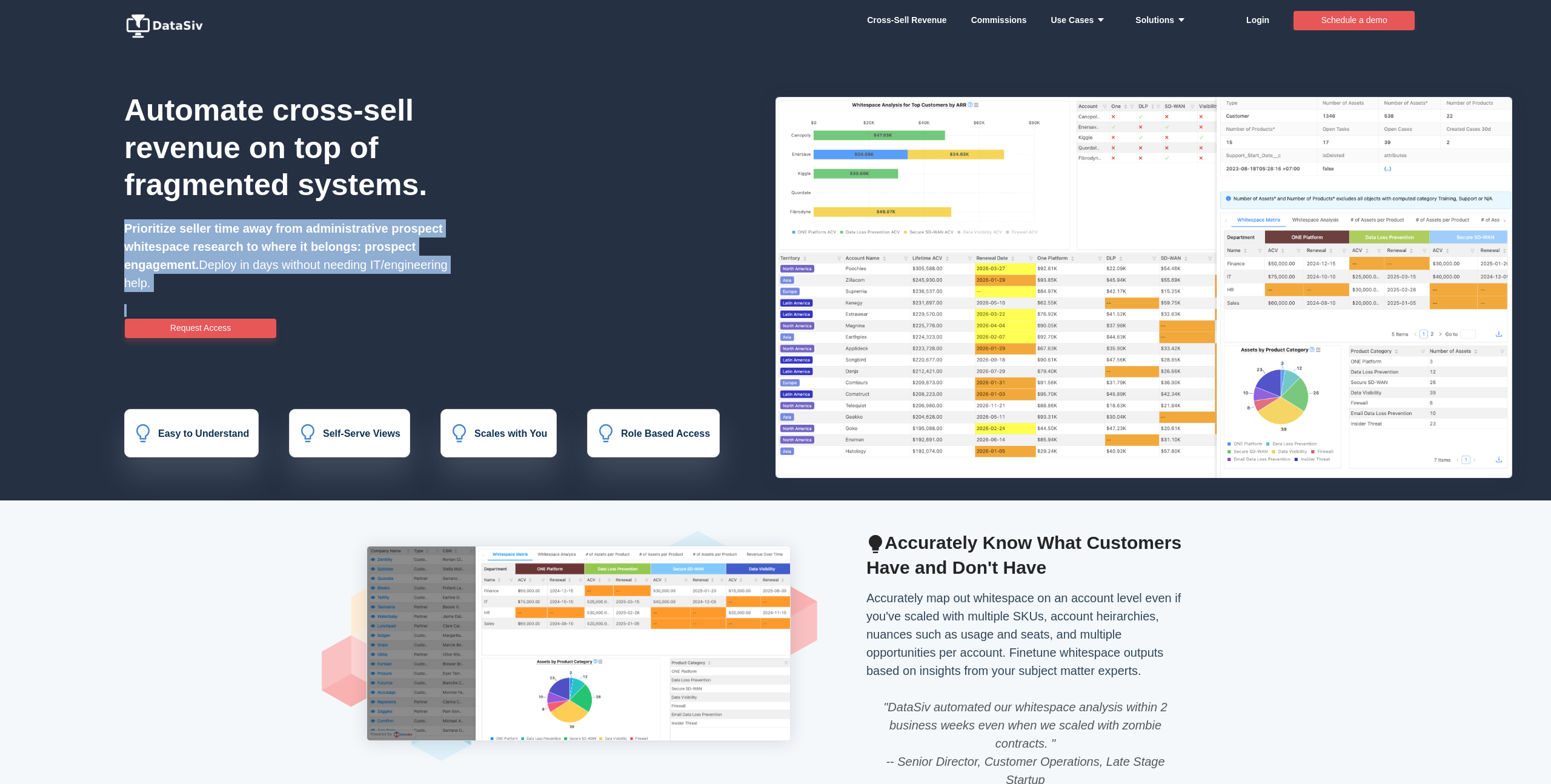
click at [413, 242] on p "Prioritize seller time away from administrative prospect whitespace research to…" at bounding box center [291, 256] width 334 height 73
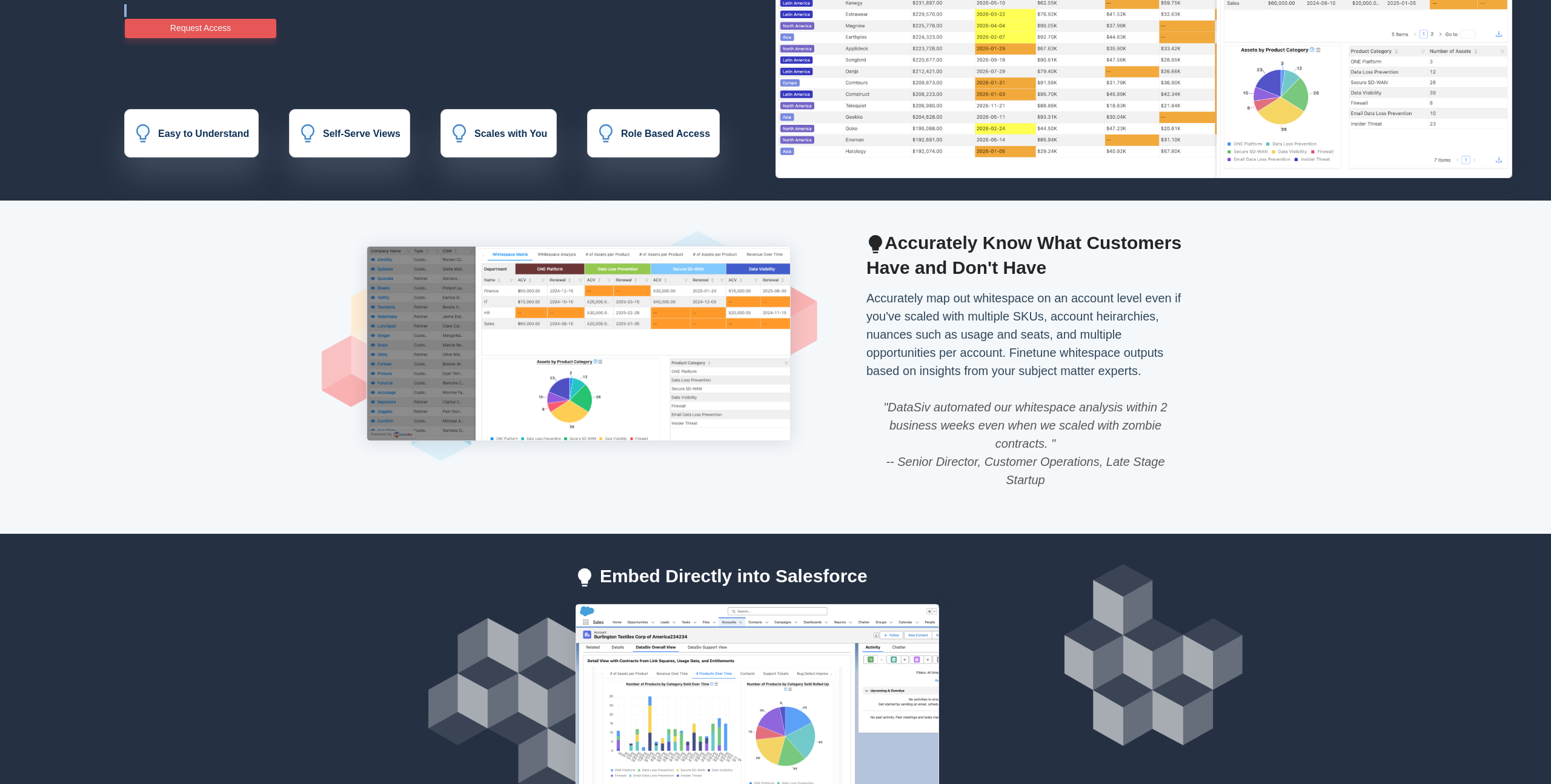
scroll to position [306, 0]
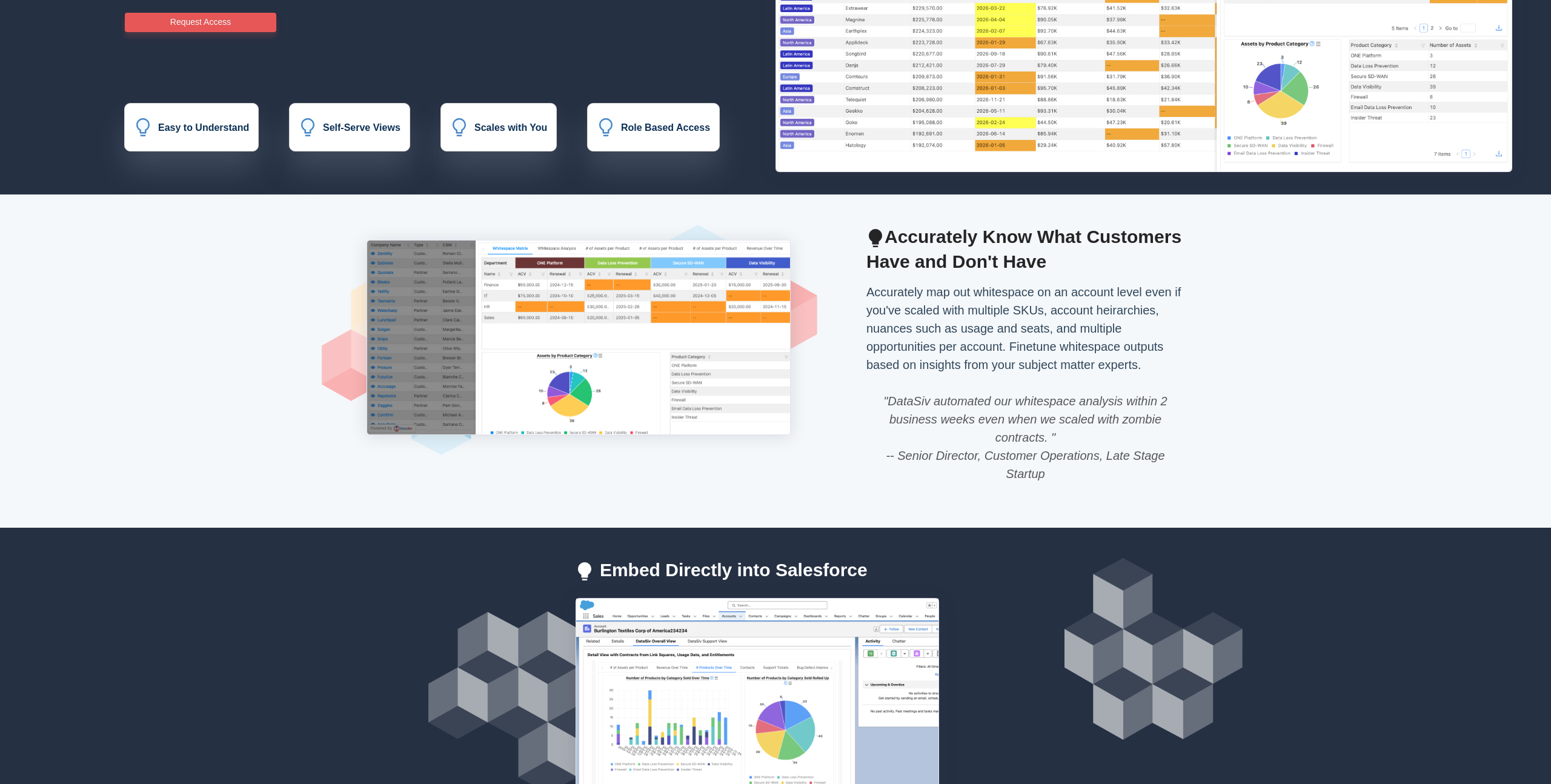
click at [946, 262] on h2 "Accurately Know What Customers Have and Don't Have" at bounding box center [1025, 249] width 318 height 49
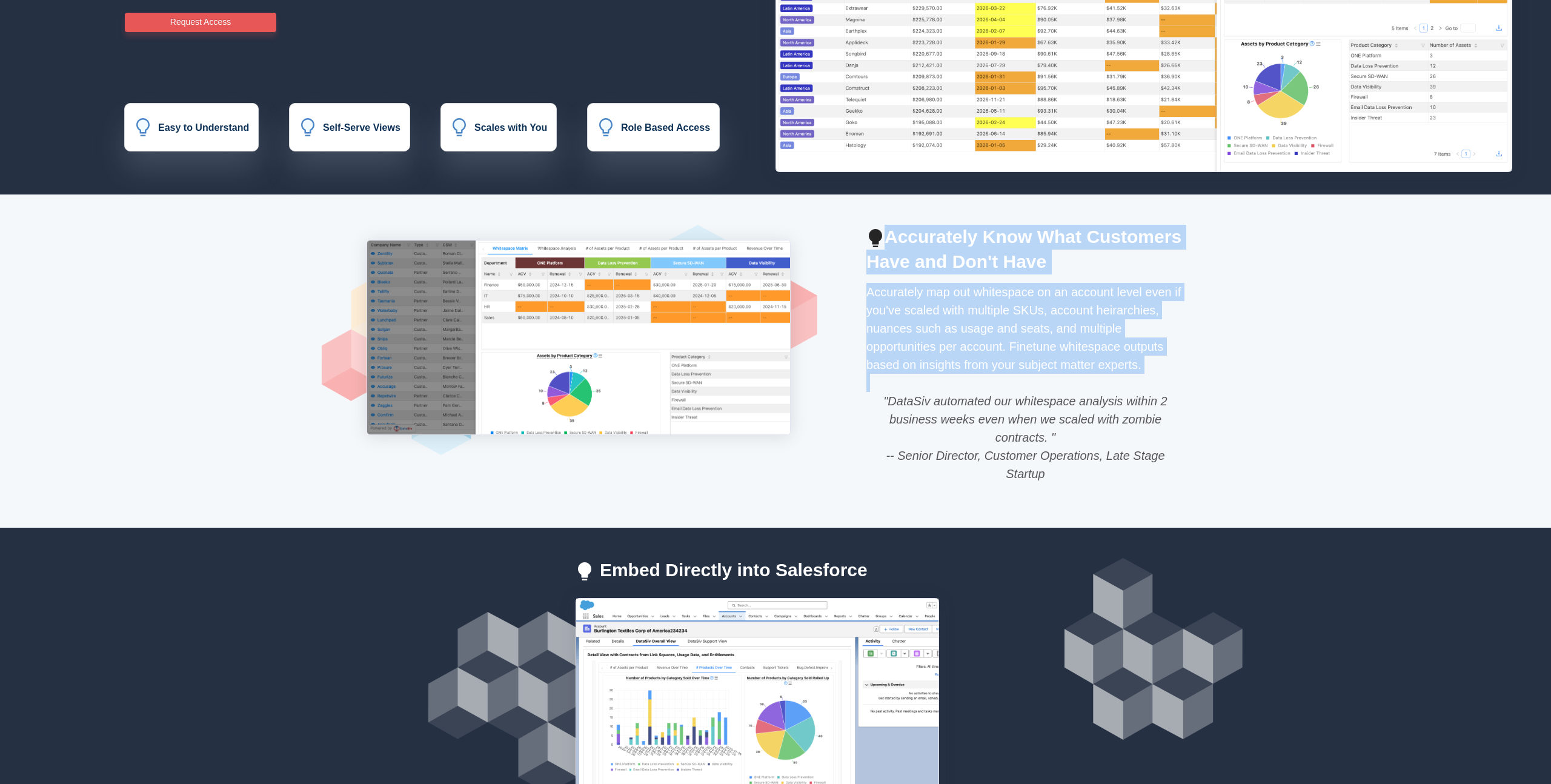
drag, startPoint x: 946, startPoint y: 262, endPoint x: 964, endPoint y: 386, distance: 125.3
click at [964, 386] on div "Accurately Know What Customers Have and Don't Have Accurately map out whitespac…" at bounding box center [1025, 376] width 318 height 303
click at [964, 386] on p "Accurately map out whitespace on an account level even if you've scaled with mu…" at bounding box center [1025, 392] width 318 height 218
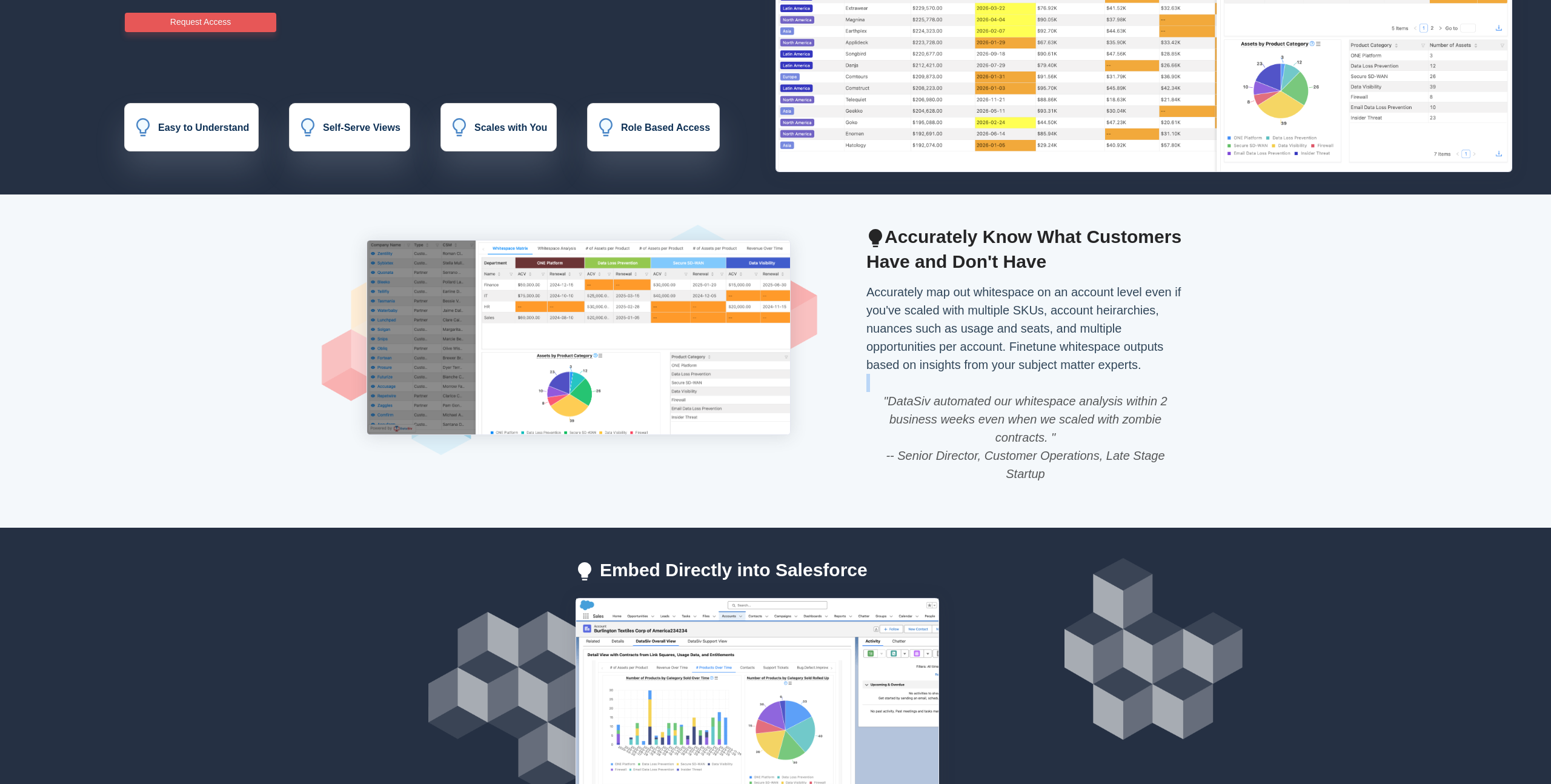
click at [964, 386] on p "Accurately map out whitespace on an account level even if you've scaled with mu…" at bounding box center [1025, 392] width 318 height 218
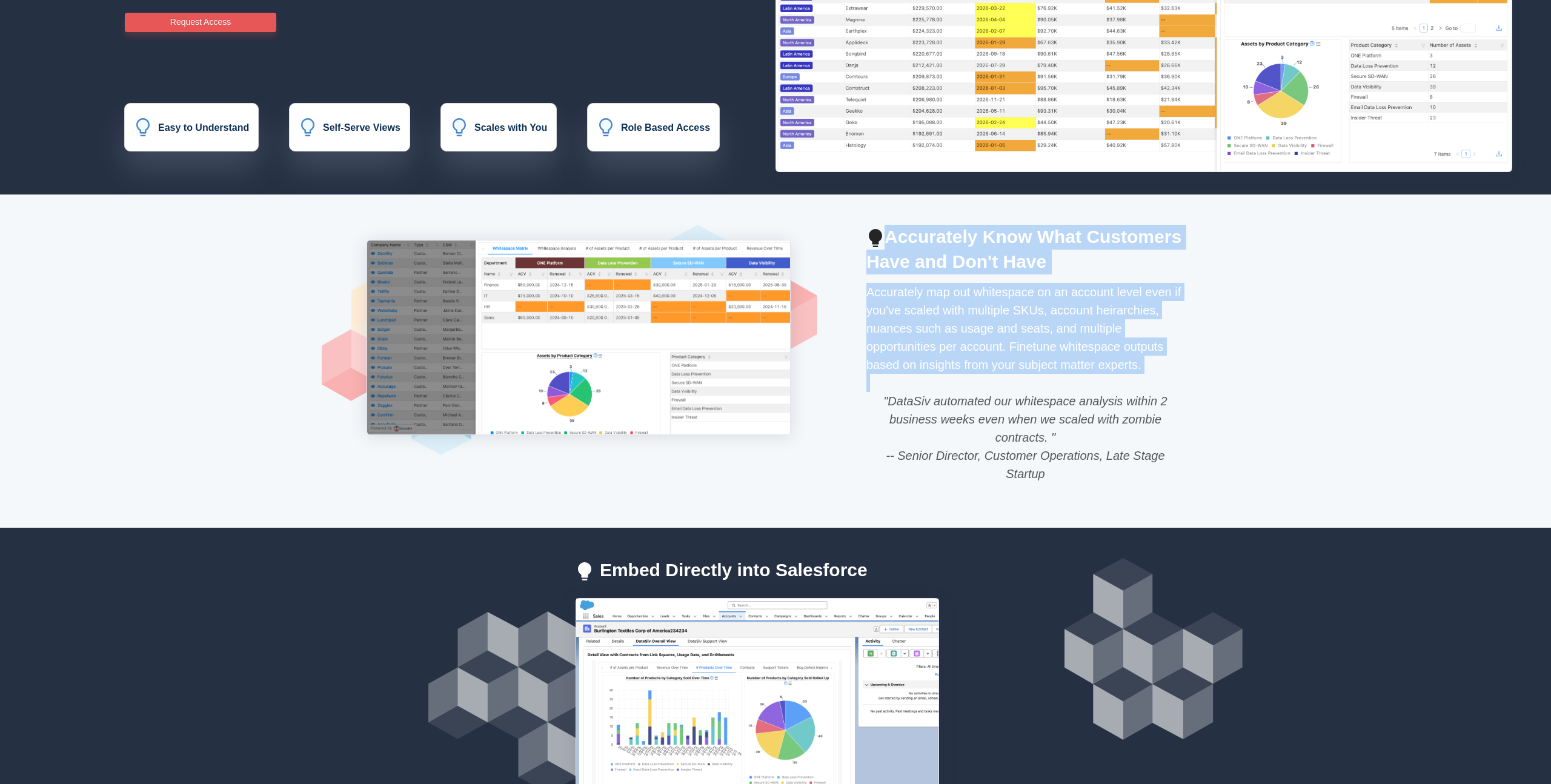
drag, startPoint x: 964, startPoint y: 386, endPoint x: 964, endPoint y: 236, distance: 150.0
click at [964, 236] on div "Accurately Know What Customers Have and Don't Have Accurately map out whitespac…" at bounding box center [1025, 376] width 318 height 303
click at [964, 246] on h2 "Accurately Know What Customers Have and Don't Have" at bounding box center [1025, 249] width 318 height 49
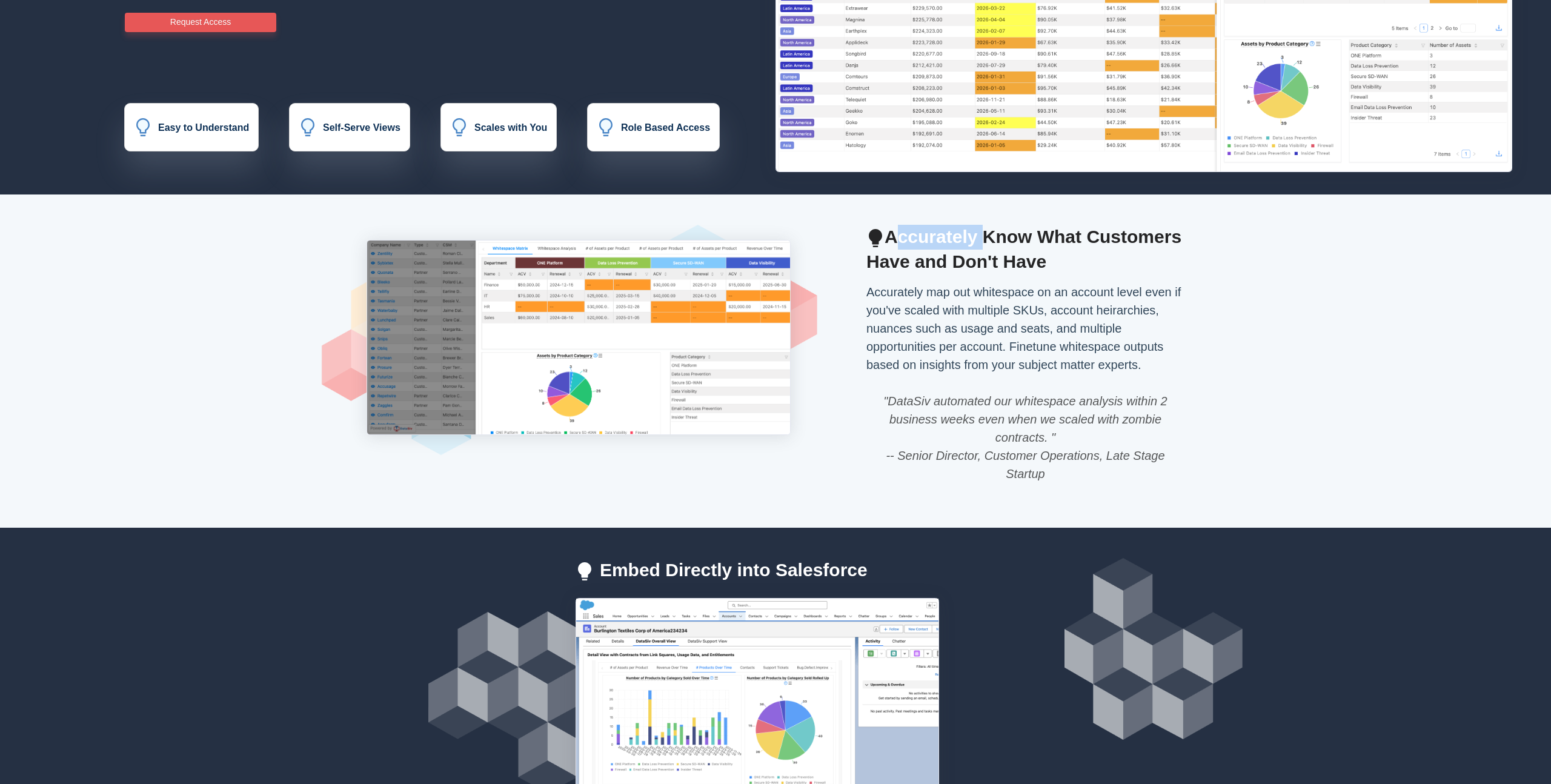
click at [964, 246] on h2 "Accurately Know What Customers Have and Don't Have" at bounding box center [1025, 249] width 318 height 49
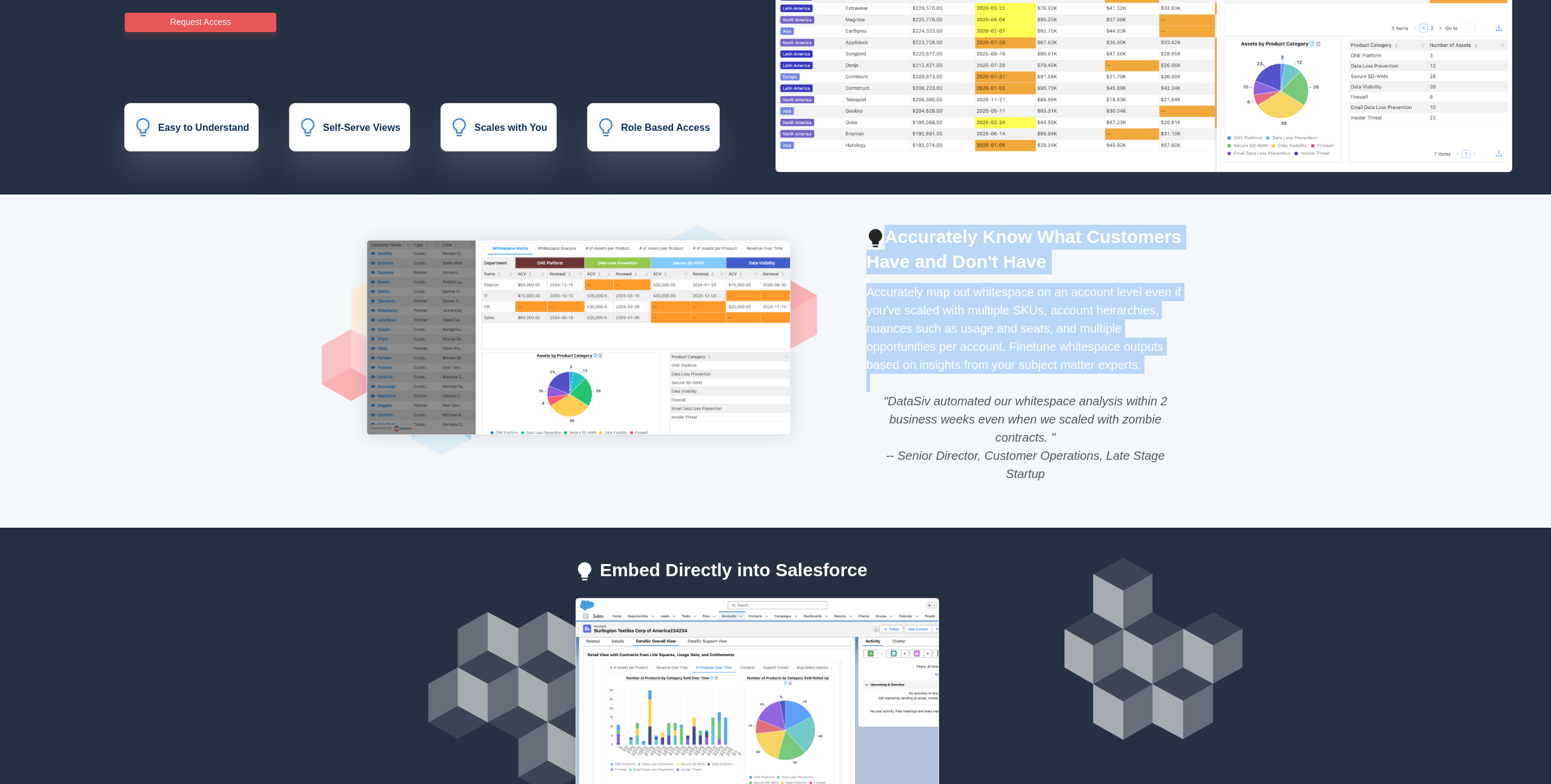
drag, startPoint x: 964, startPoint y: 246, endPoint x: 1007, endPoint y: 459, distance: 217.3
click at [1004, 452] on div "Accurately Know What Customers Have and Don't Have Accurately map out whitespac…" at bounding box center [1025, 376] width 318 height 303
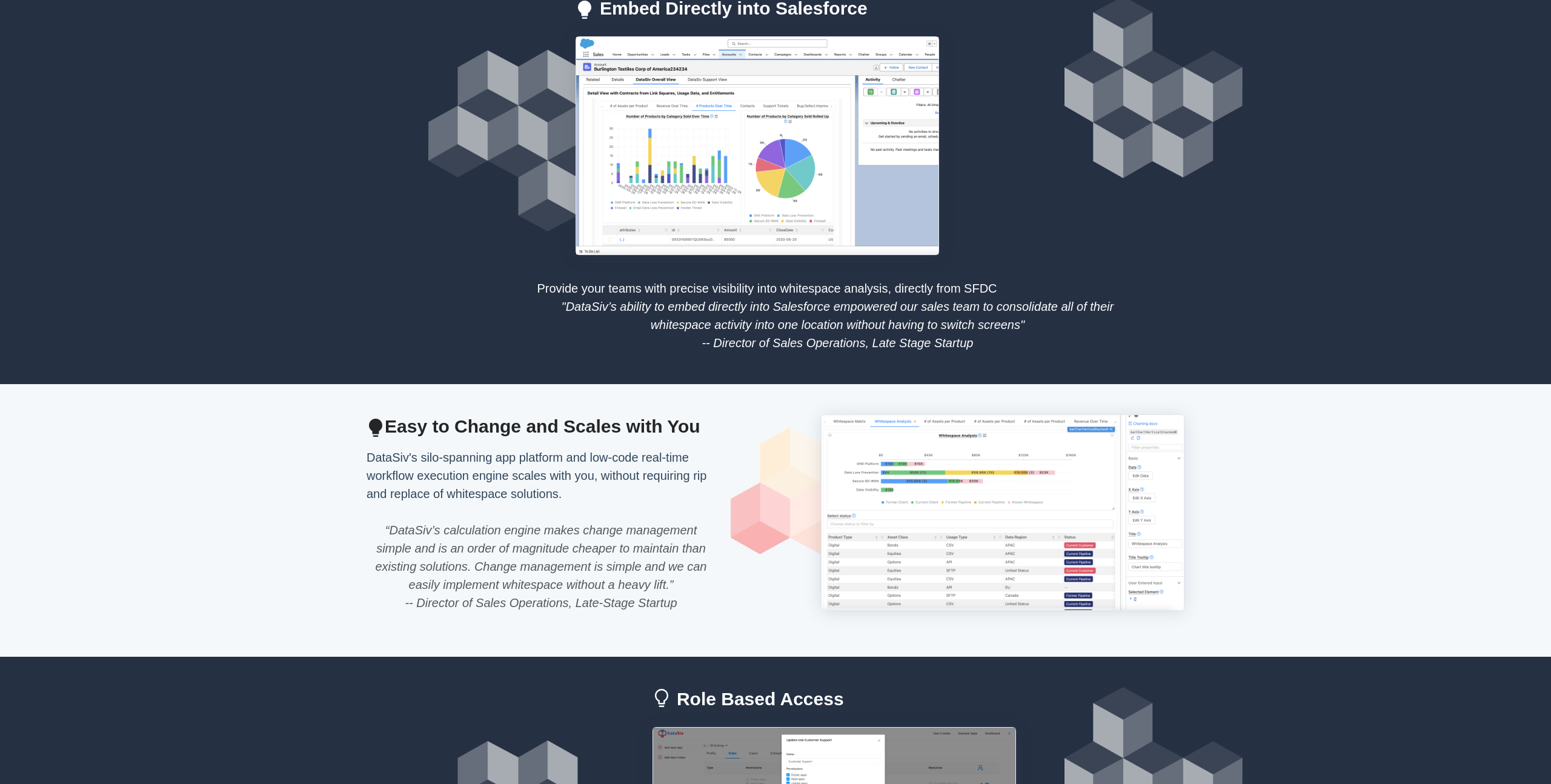
scroll to position [868, 0]
click at [536, 463] on div "DataSiv's silo-spanning app platform and low-code real-time workflow execution …" at bounding box center [540, 474] width 363 height 54
